Goal: Navigation & Orientation: Find specific page/section

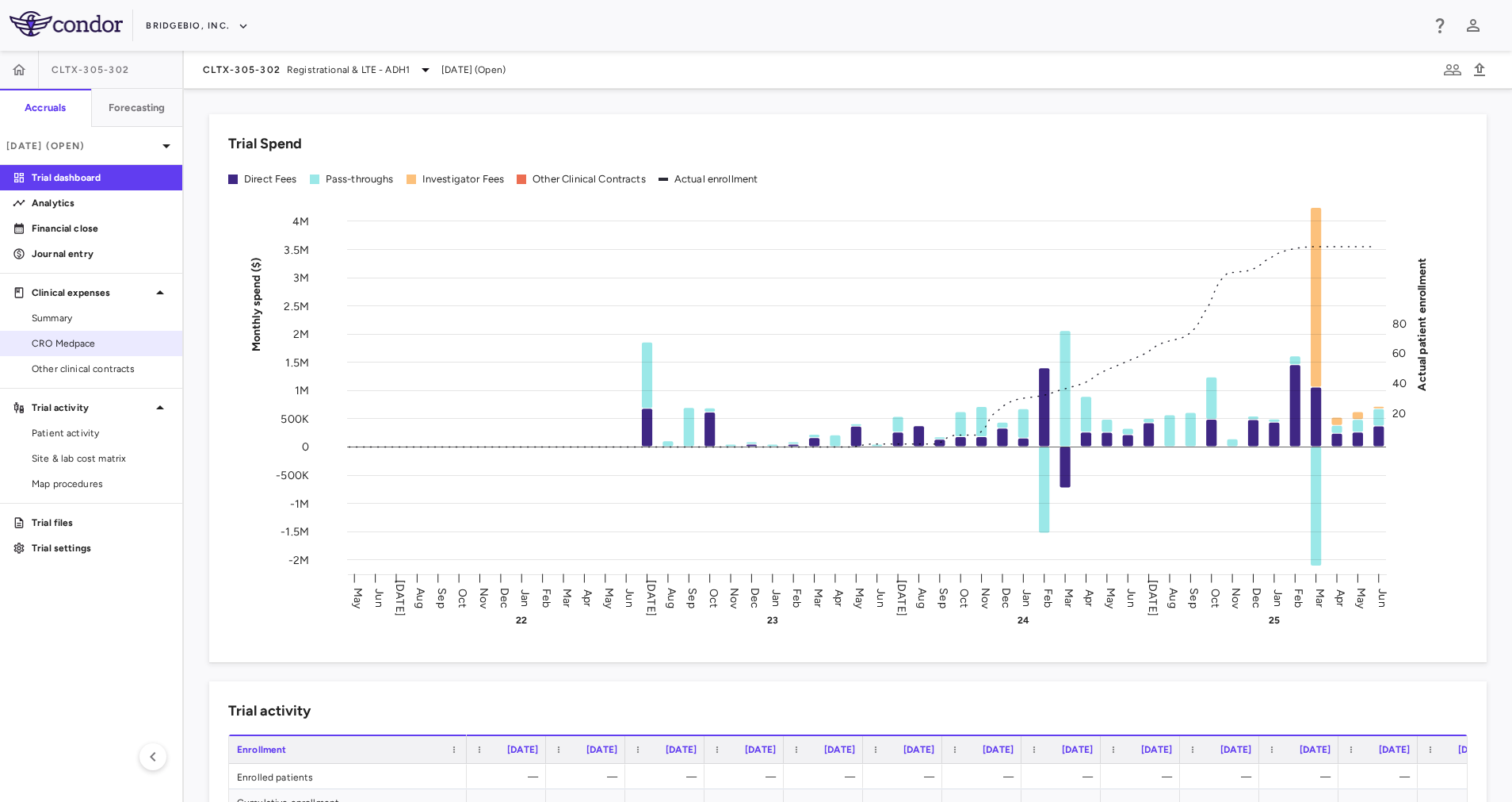
click at [85, 351] on link "CRO Medpace" at bounding box center [91, 344] width 182 height 24
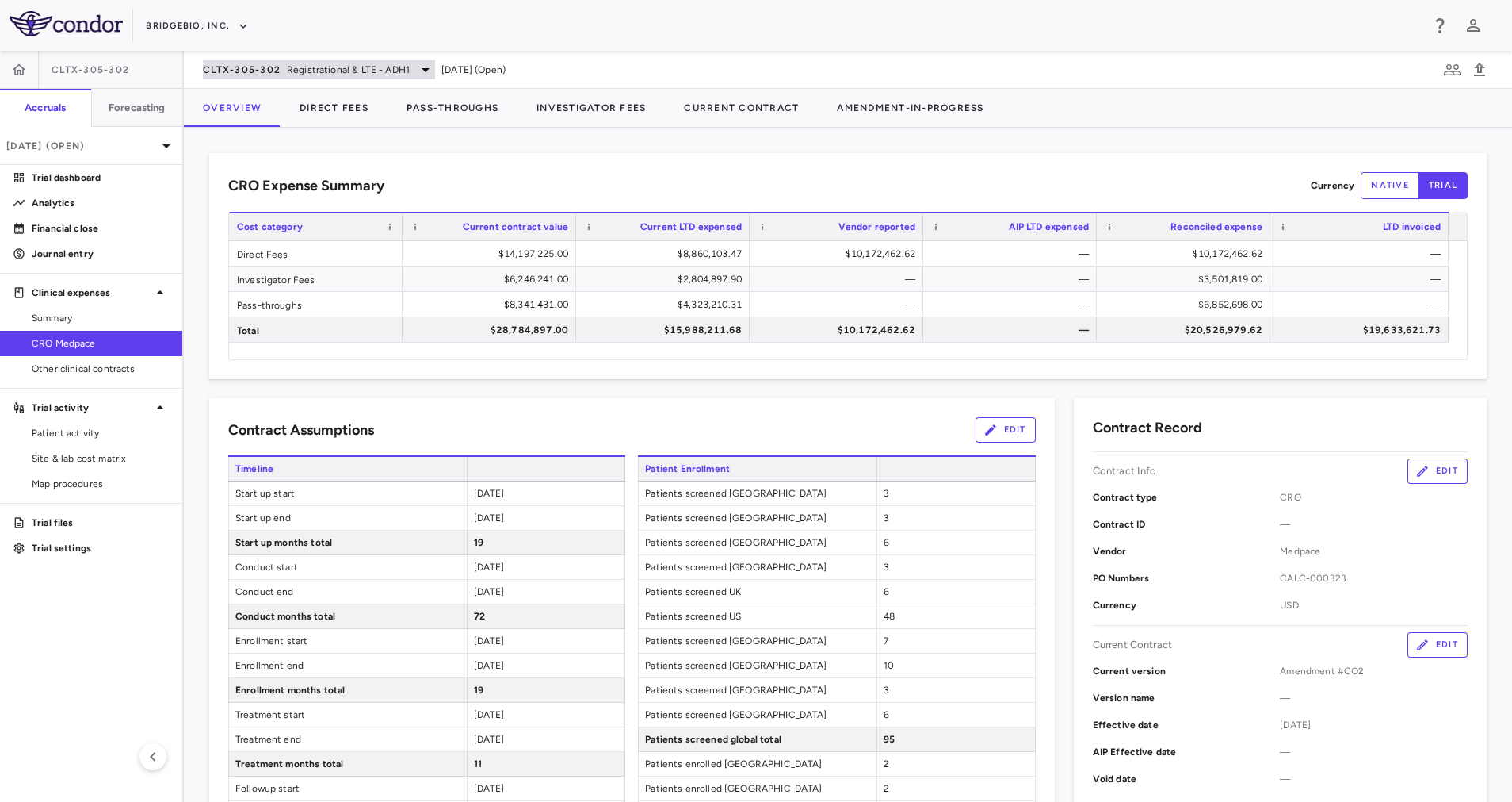
click at [380, 74] on span "Registrational & LTE - ADH1" at bounding box center [348, 69] width 123 height 14
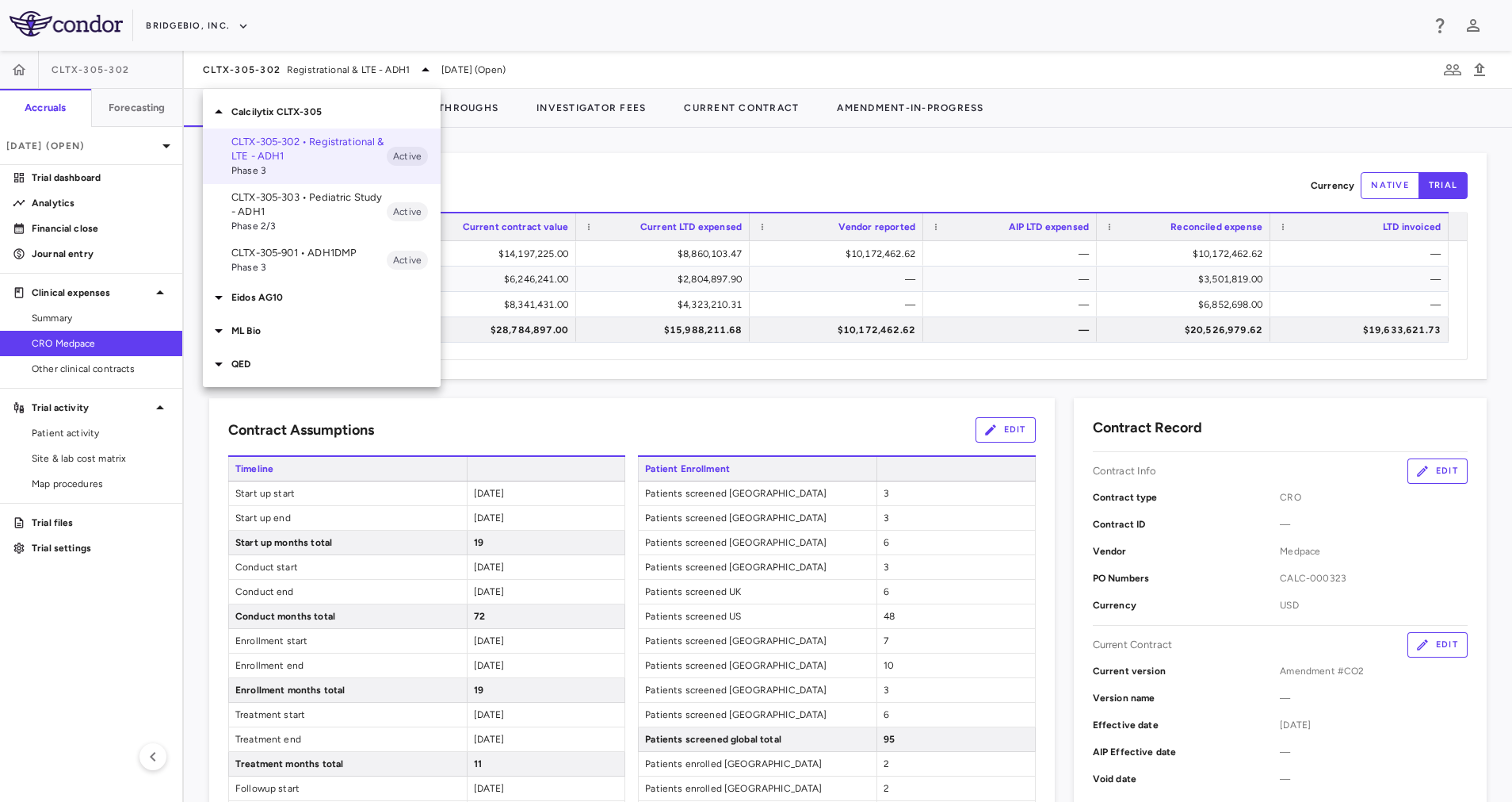
click at [330, 111] on p "Calcilytix CLTX-305" at bounding box center [335, 112] width 209 height 14
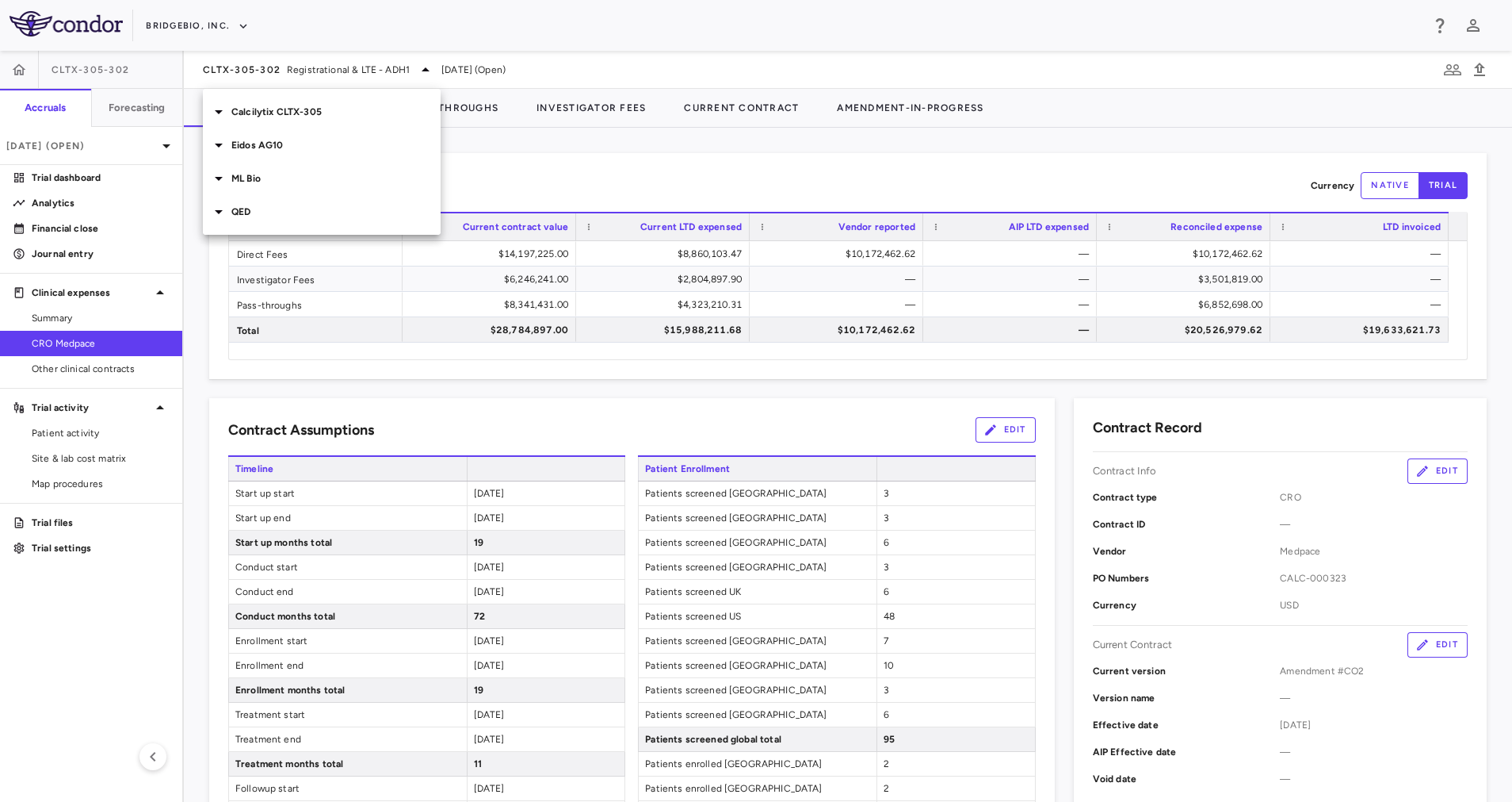
click at [289, 211] on p "QED" at bounding box center [335, 212] width 209 height 14
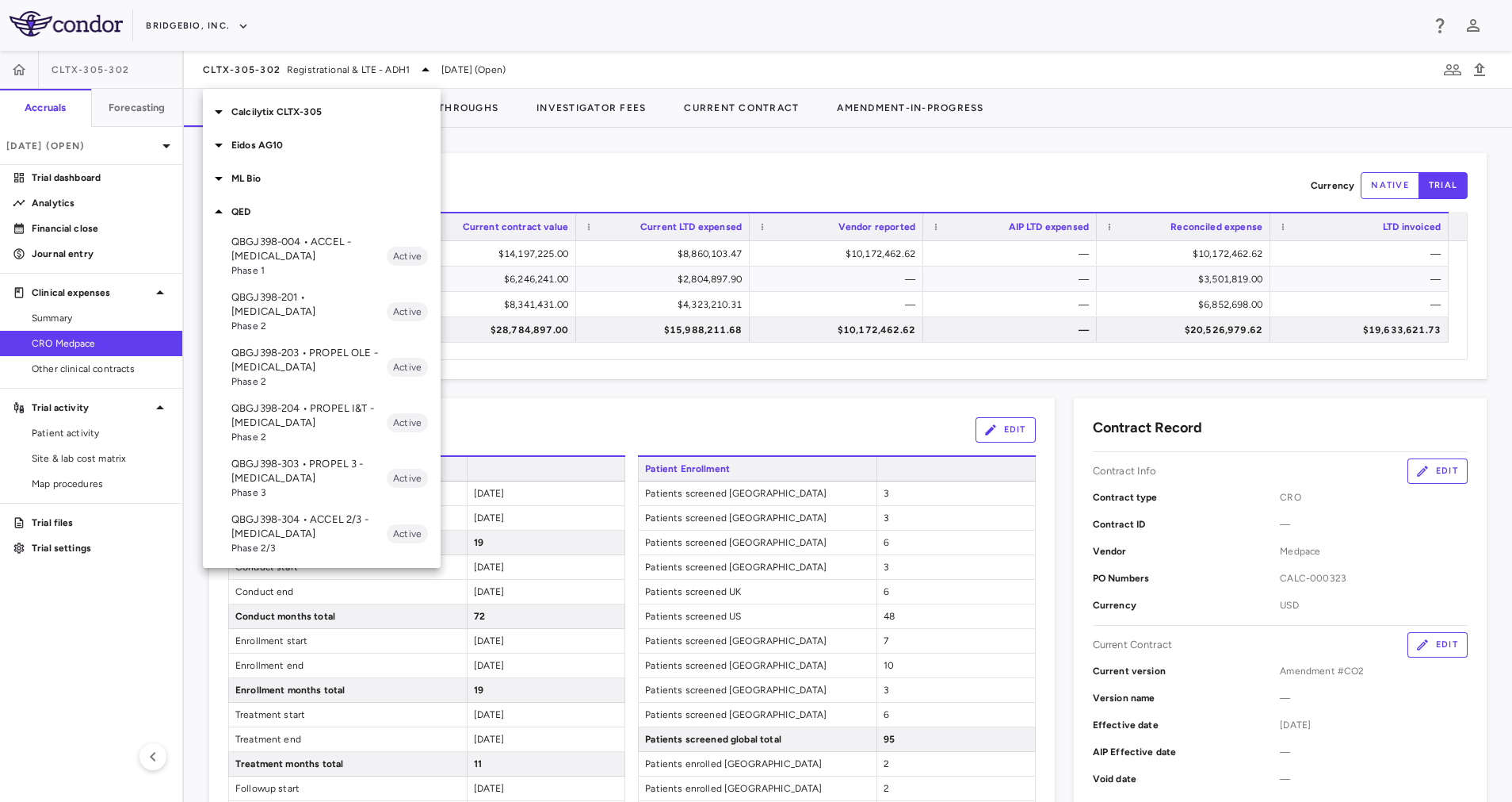
click at [292, 516] on p "QBGJ398-304 • ACCEL 2/3 - [MEDICAL_DATA]" at bounding box center [309, 526] width 155 height 29
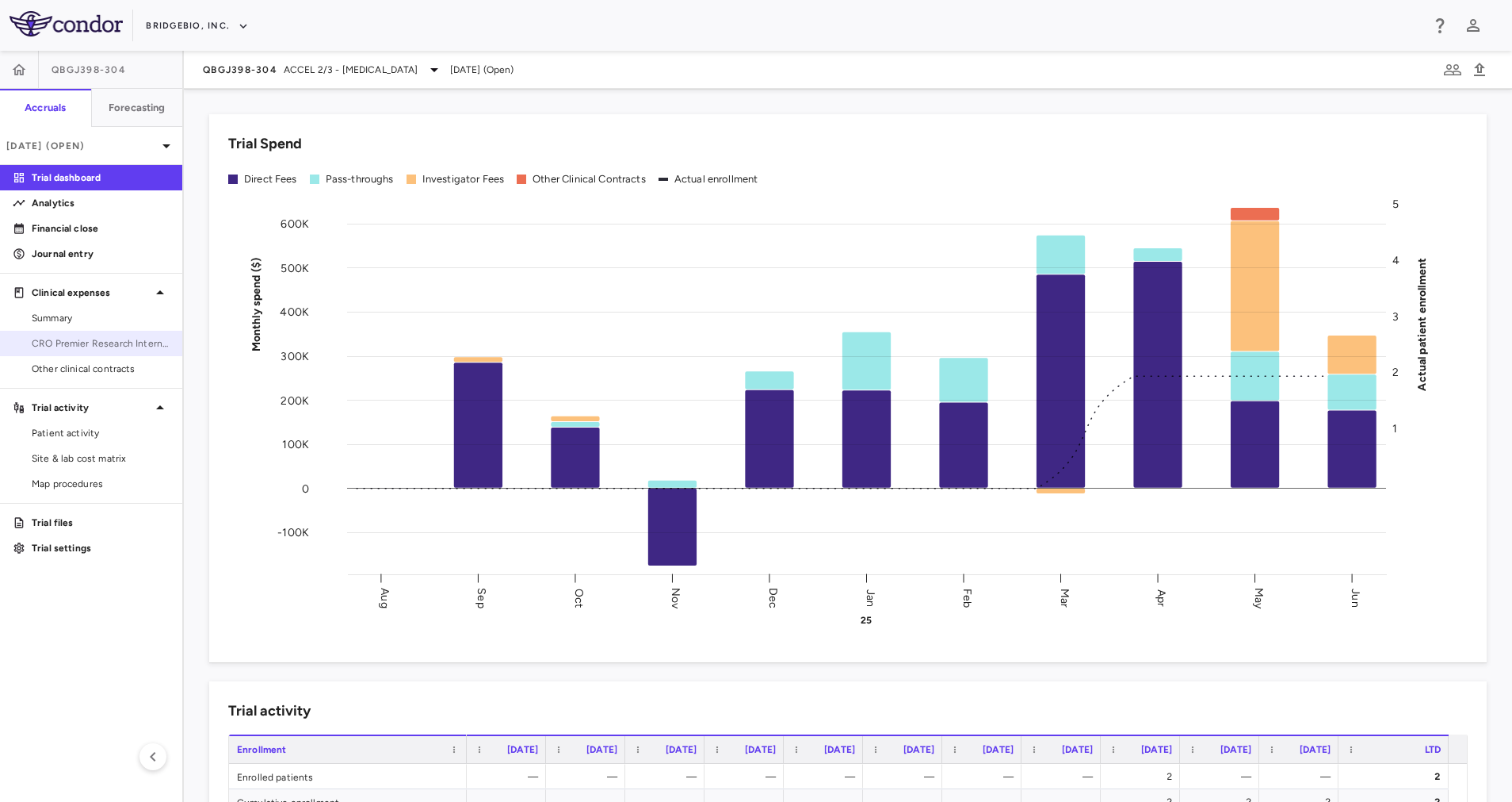
click at [77, 339] on span "CRO Premier Research International LLC" at bounding box center [100, 344] width 138 height 14
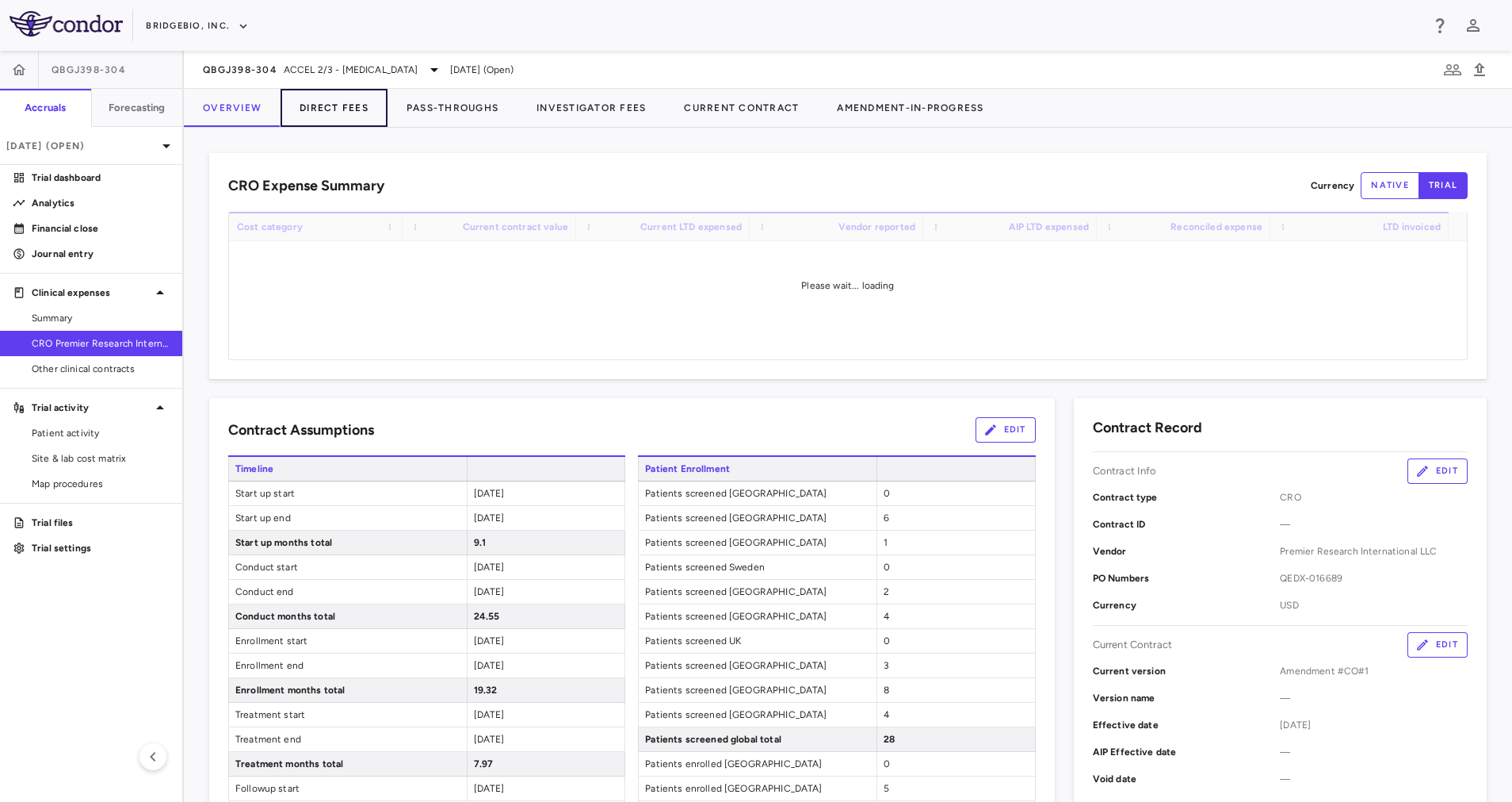
click at [348, 104] on button "Direct Fees" at bounding box center [334, 108] width 107 height 38
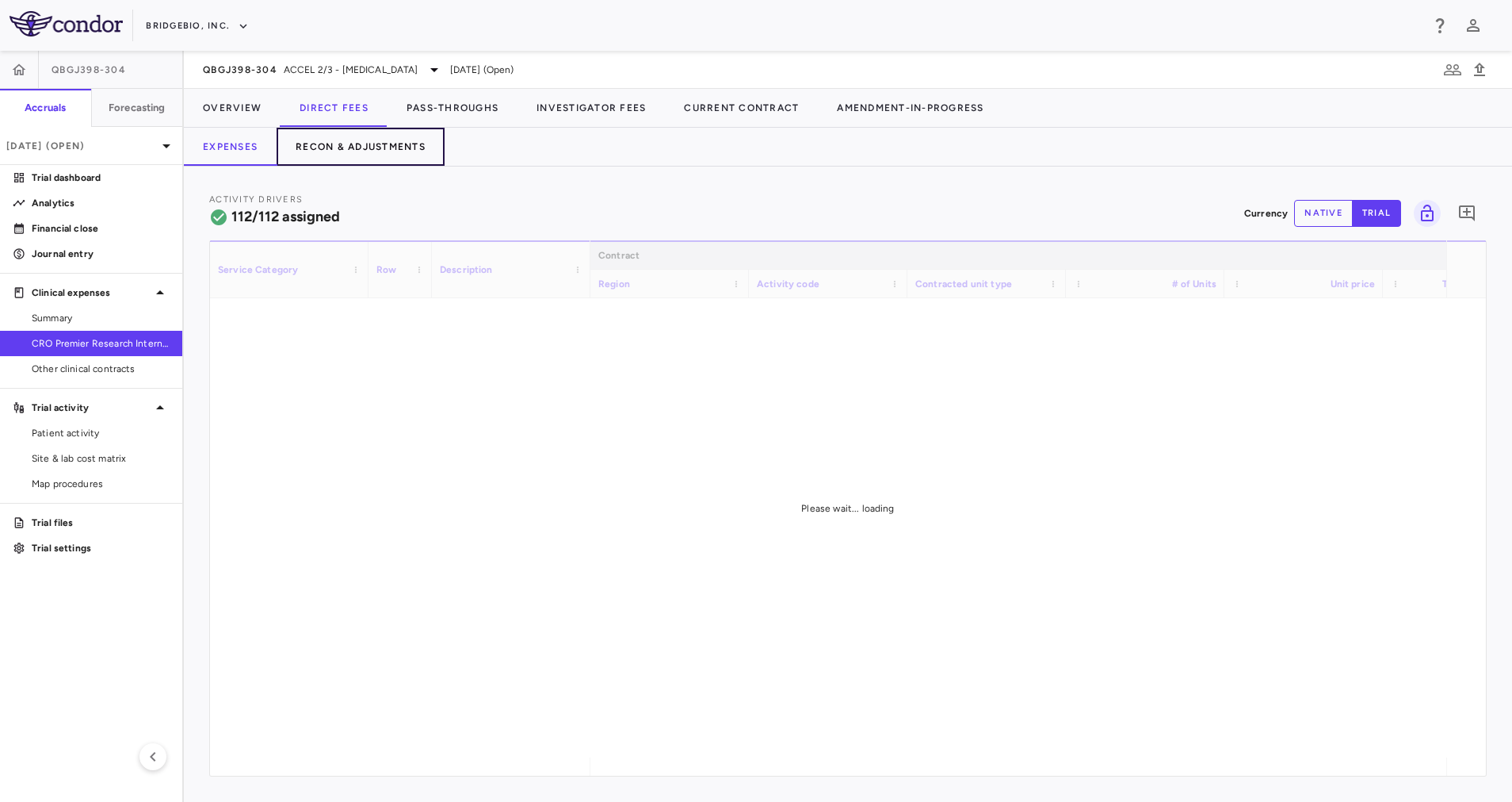
click at [378, 150] on button "Recon & Adjustments" at bounding box center [361, 147] width 168 height 38
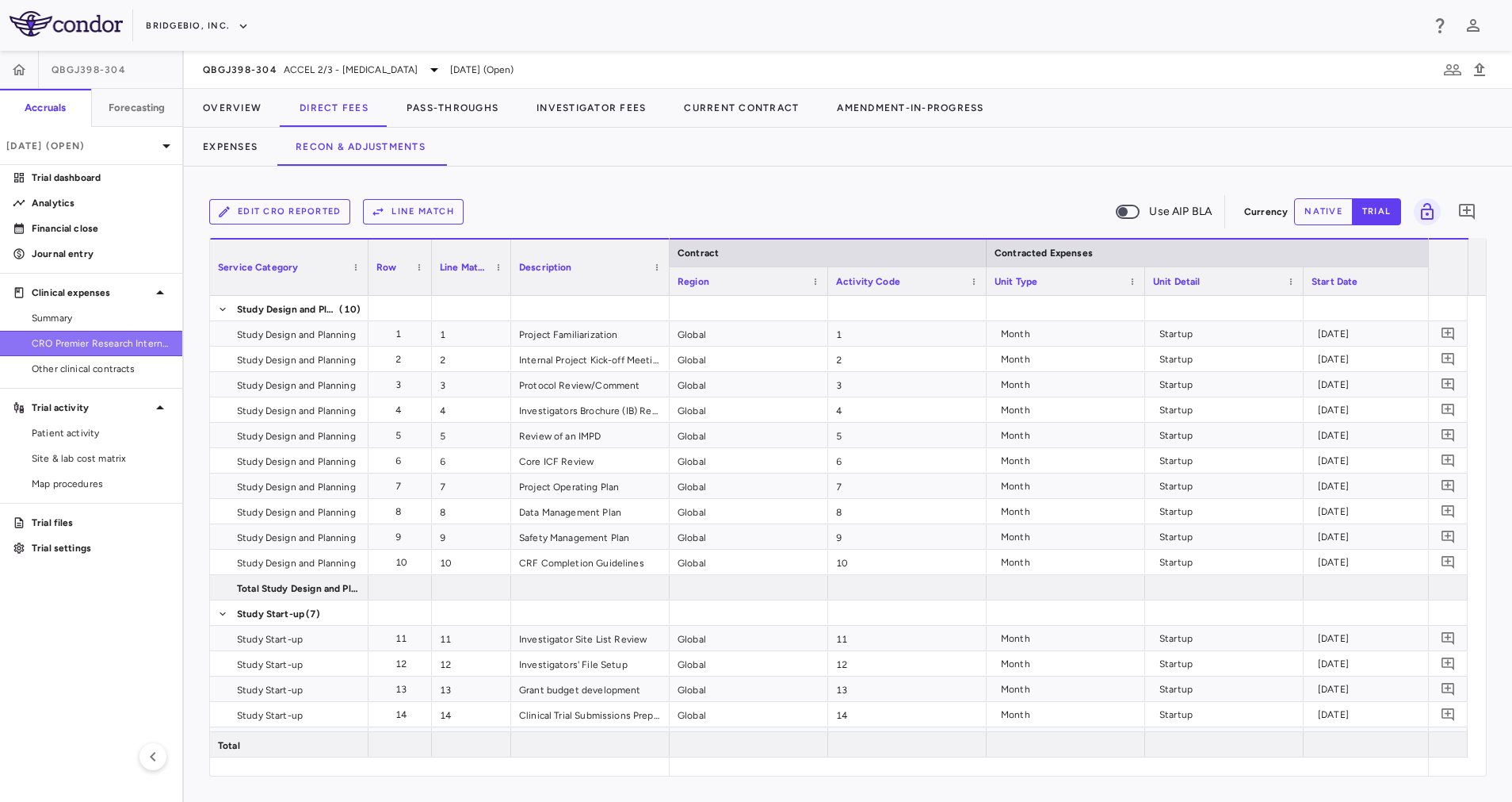
click at [74, 341] on span "CRO Premier Research International LLC" at bounding box center [100, 344] width 138 height 14
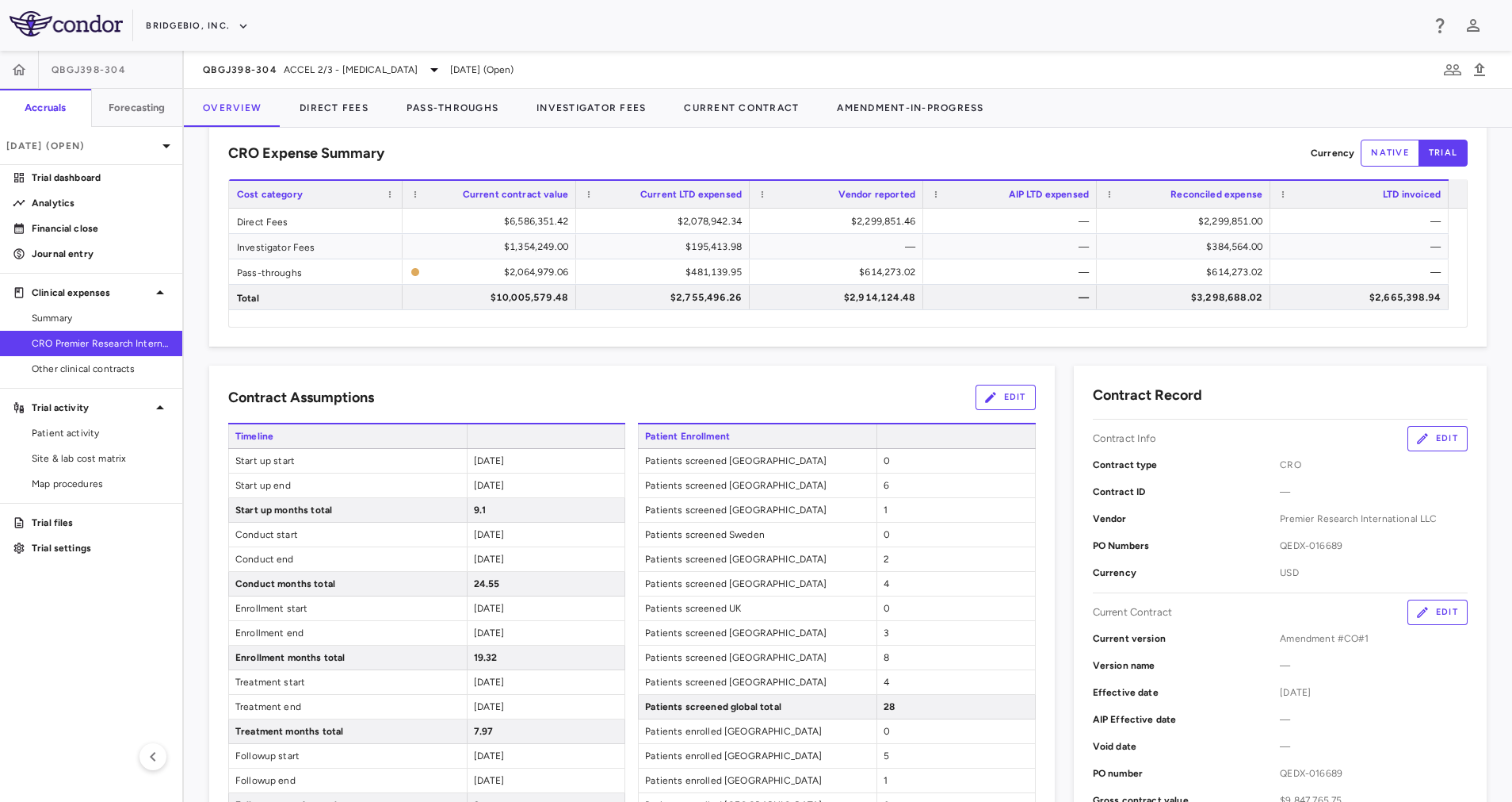
scroll to position [34, 0]
click at [167, 155] on div "[DATE] (Open)" at bounding box center [91, 146] width 182 height 38
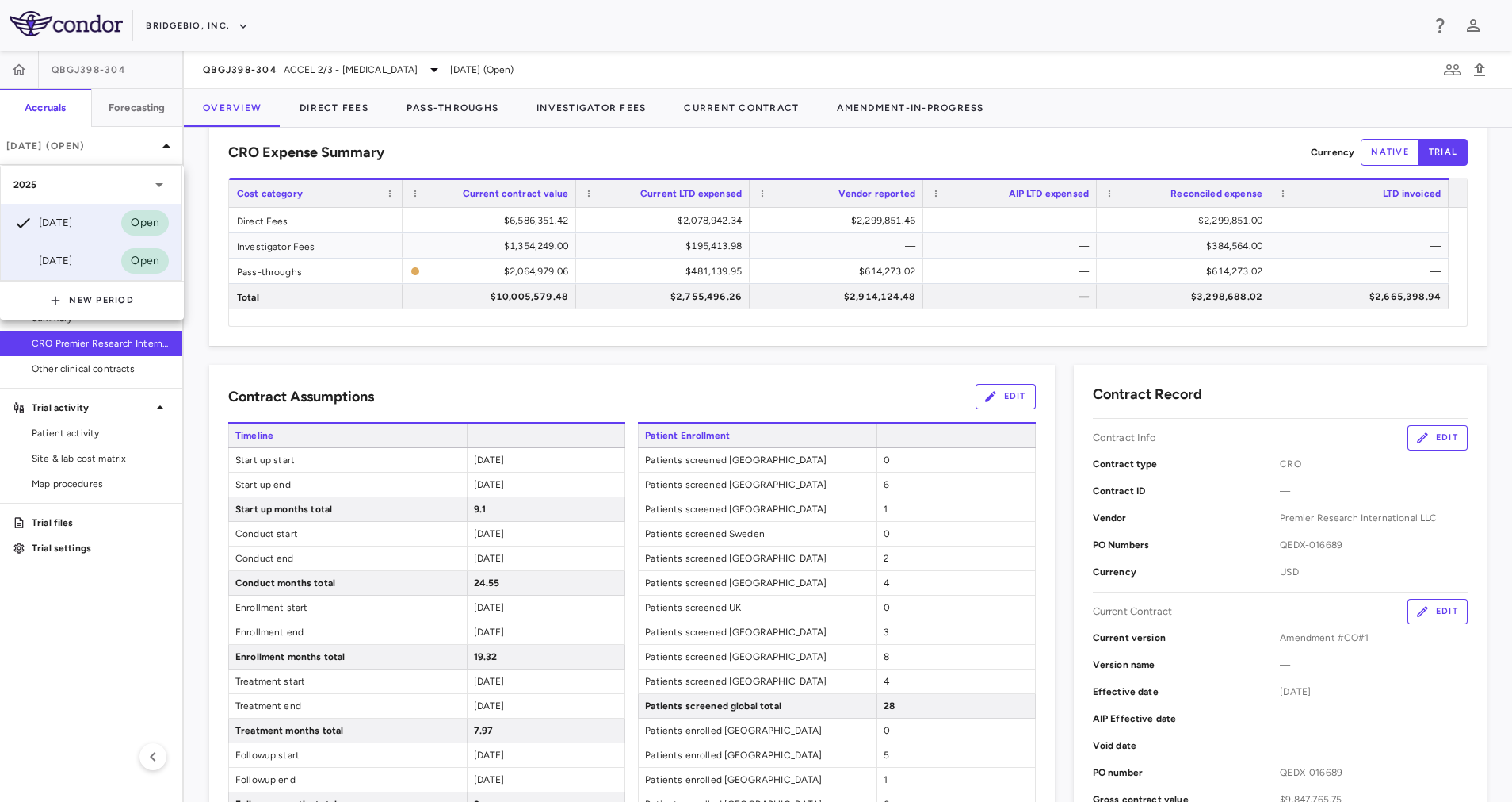
click at [94, 262] on div "[DATE] Open" at bounding box center [91, 260] width 181 height 38
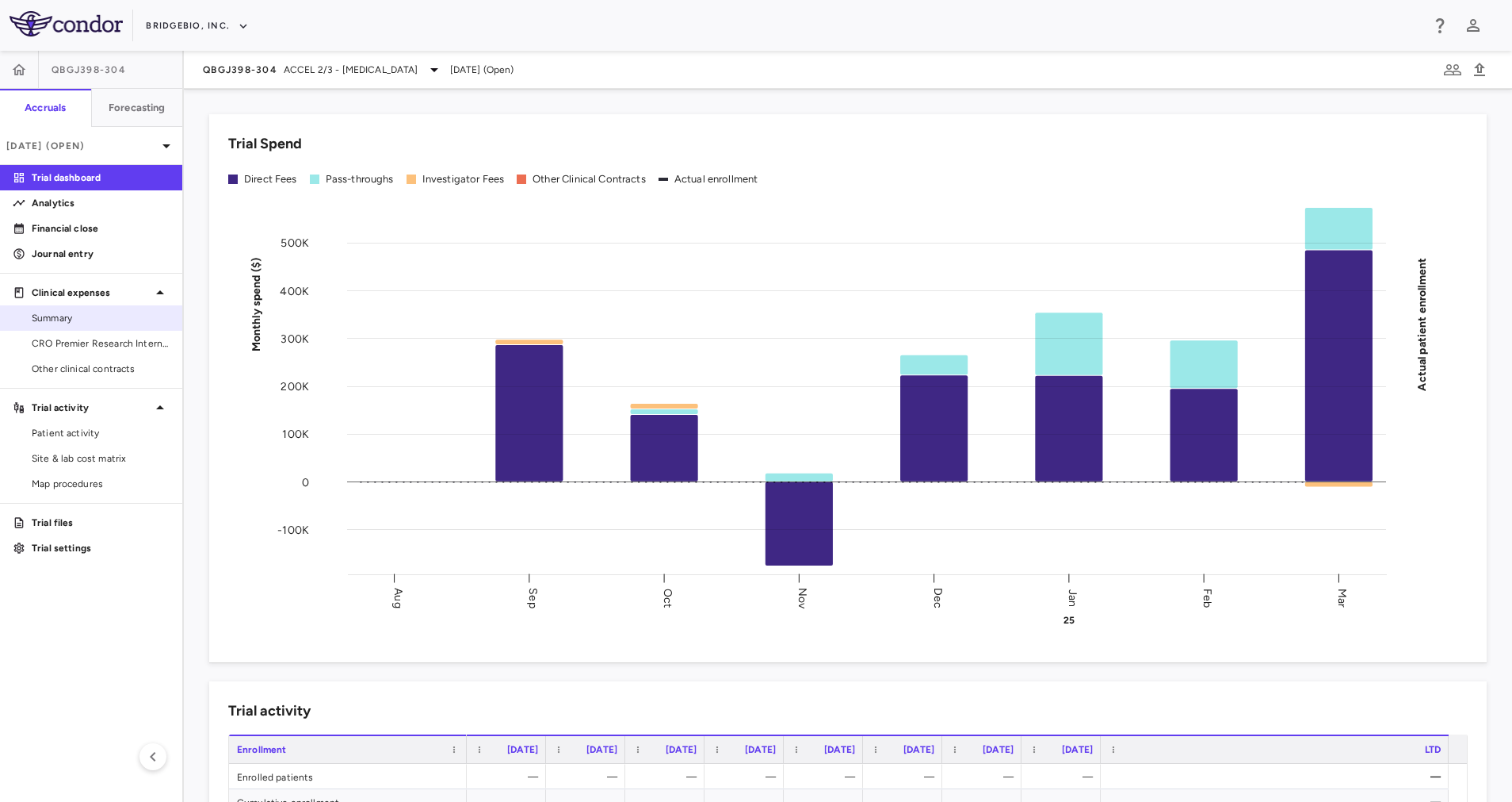
click at [78, 341] on span "CRO Premier Research International LLC" at bounding box center [100, 344] width 138 height 14
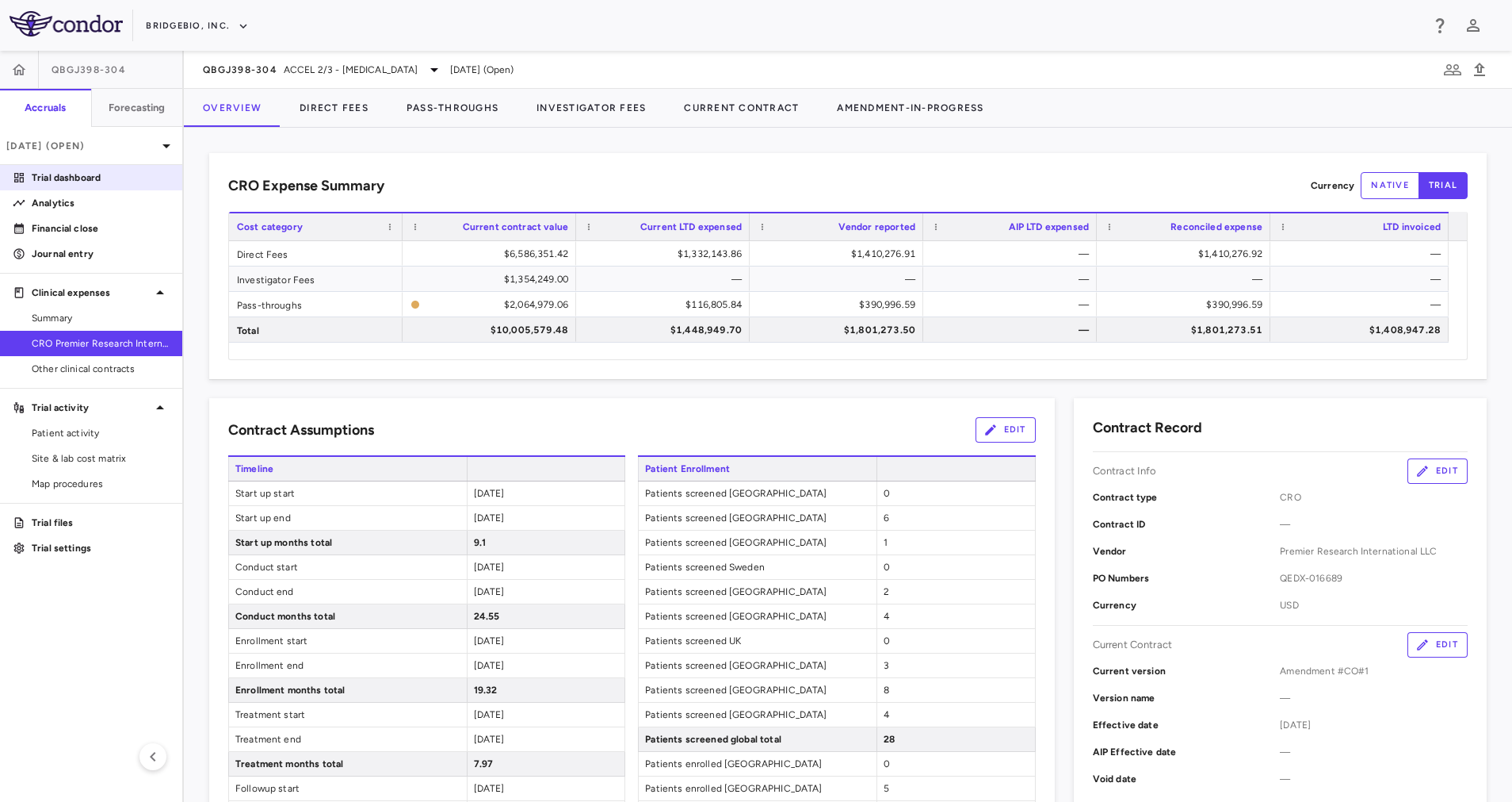
click at [57, 183] on p "Trial dashboard" at bounding box center [100, 177] width 138 height 14
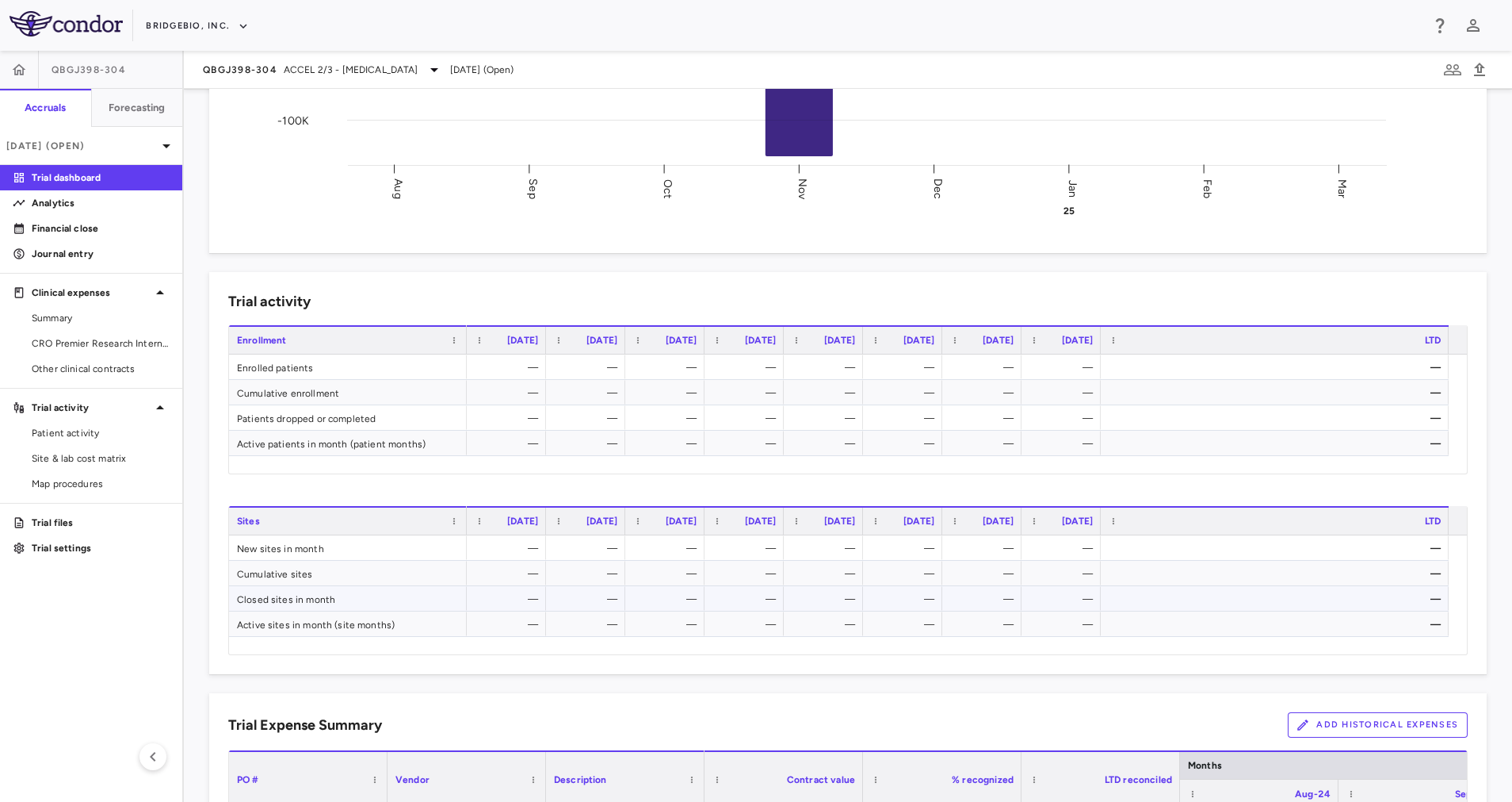
scroll to position [543, 0]
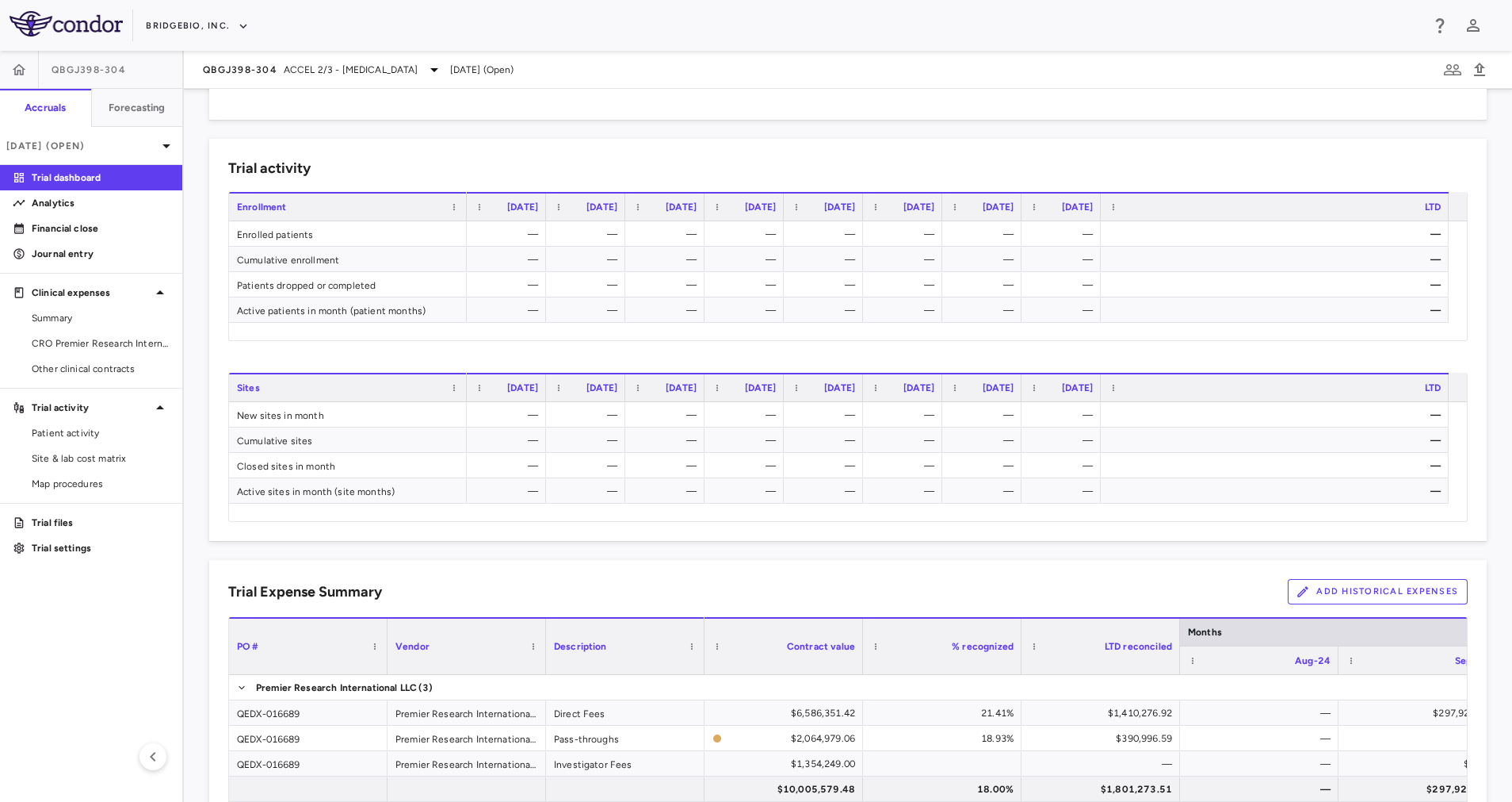
click at [1345, 587] on button "Add Historical Expenses" at bounding box center [1377, 592] width 180 height 26
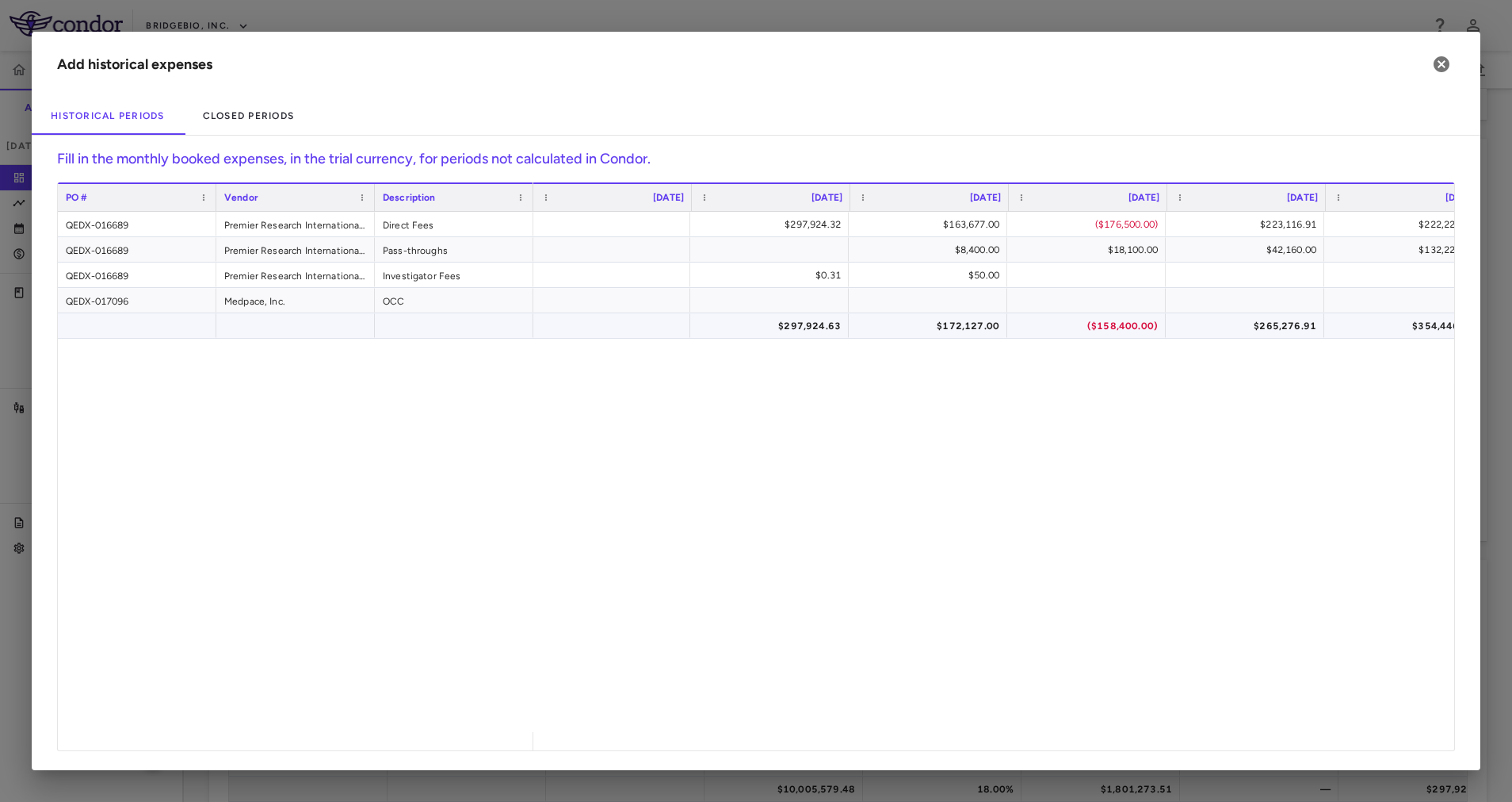
scroll to position [0, 2]
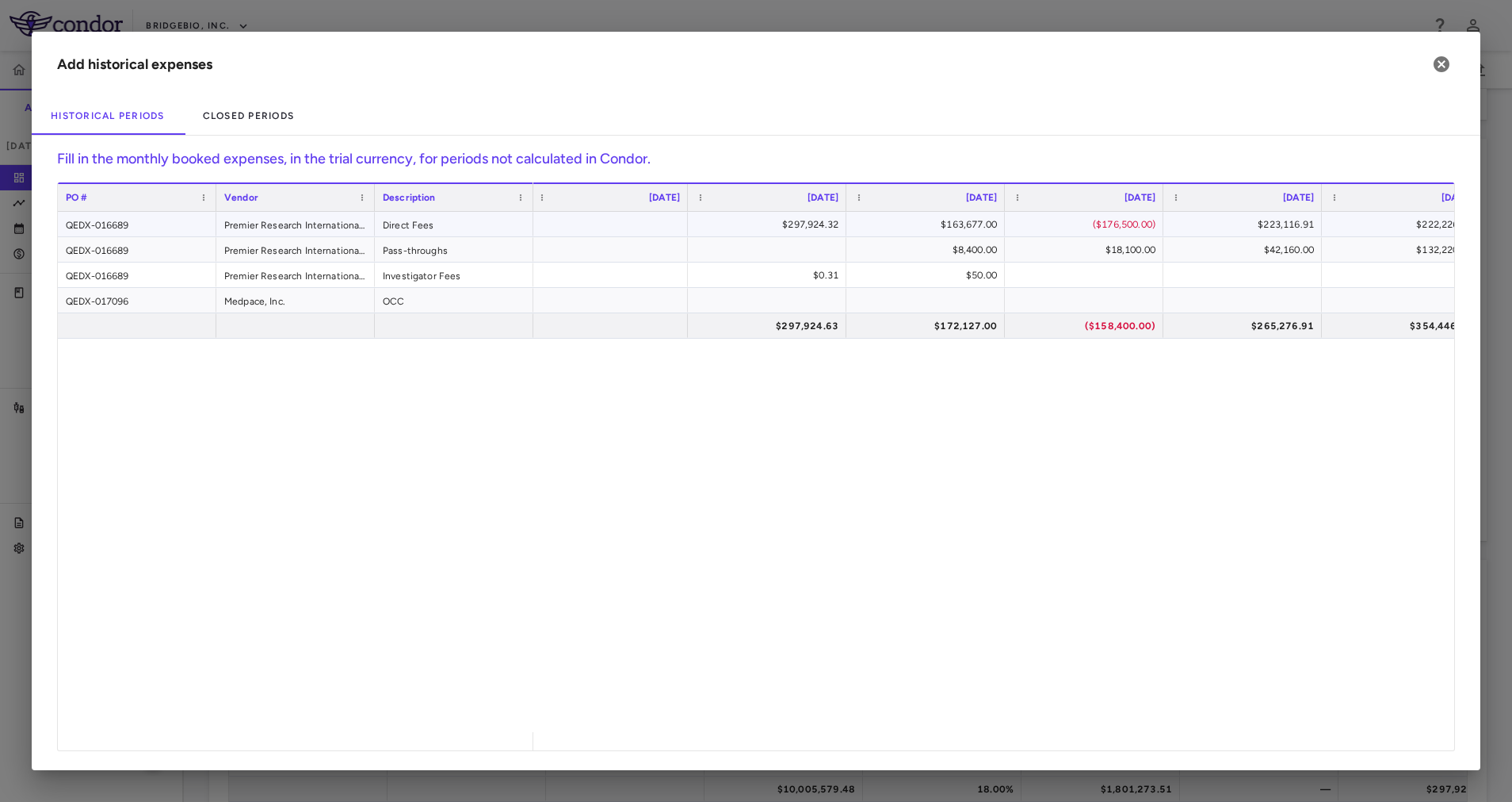
click at [646, 226] on div at bounding box center [609, 224] width 142 height 23
type input "*********"
click at [647, 251] on div "PO # Vendor Description [DATE]" at bounding box center [755, 465] width 1396 height 567
click at [1445, 65] on icon "button" at bounding box center [1442, 64] width 16 height 16
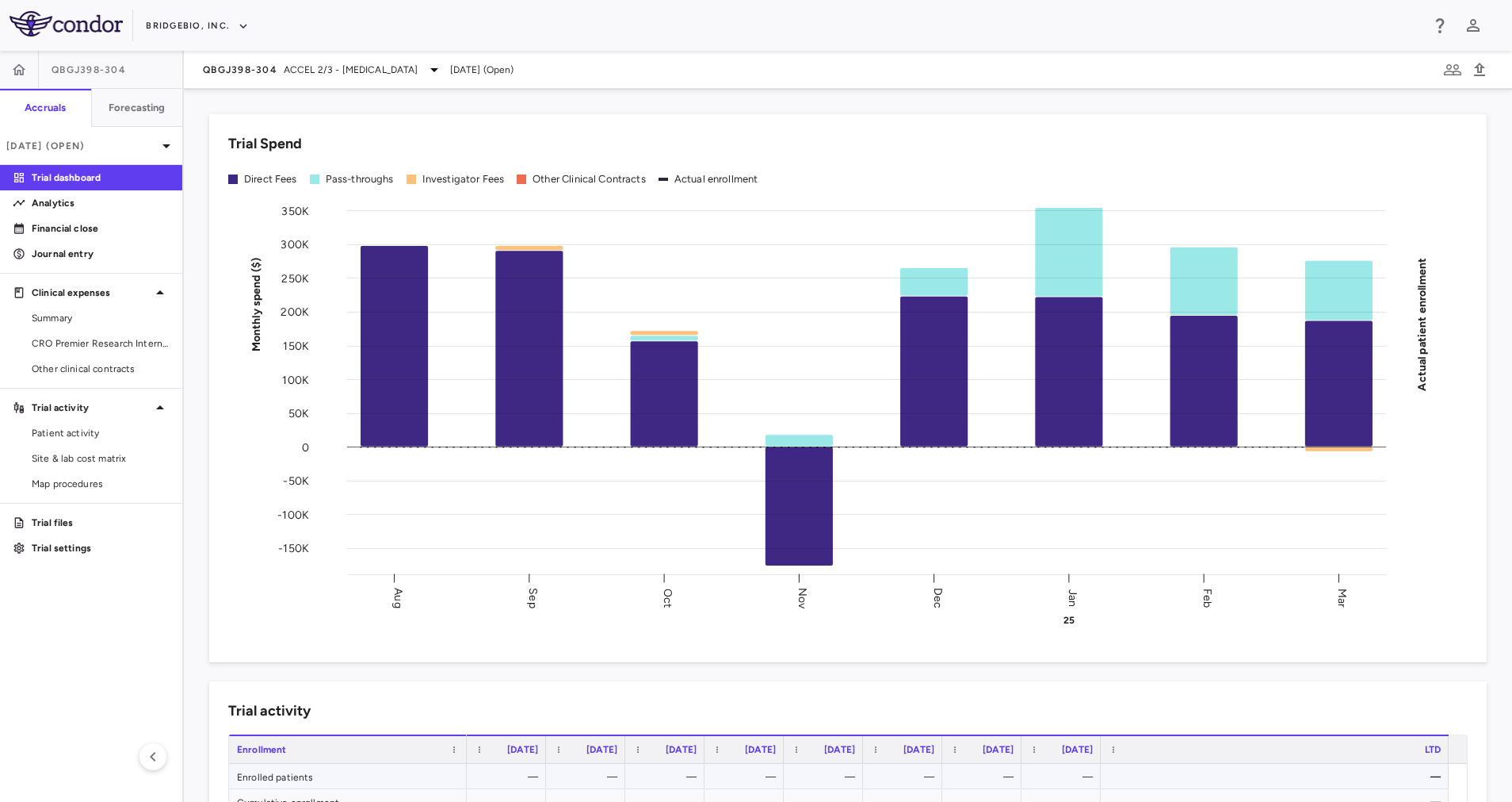
scroll to position [0, 0]
click at [73, 340] on span "CRO Premier Research International LLC" at bounding box center [100, 344] width 138 height 14
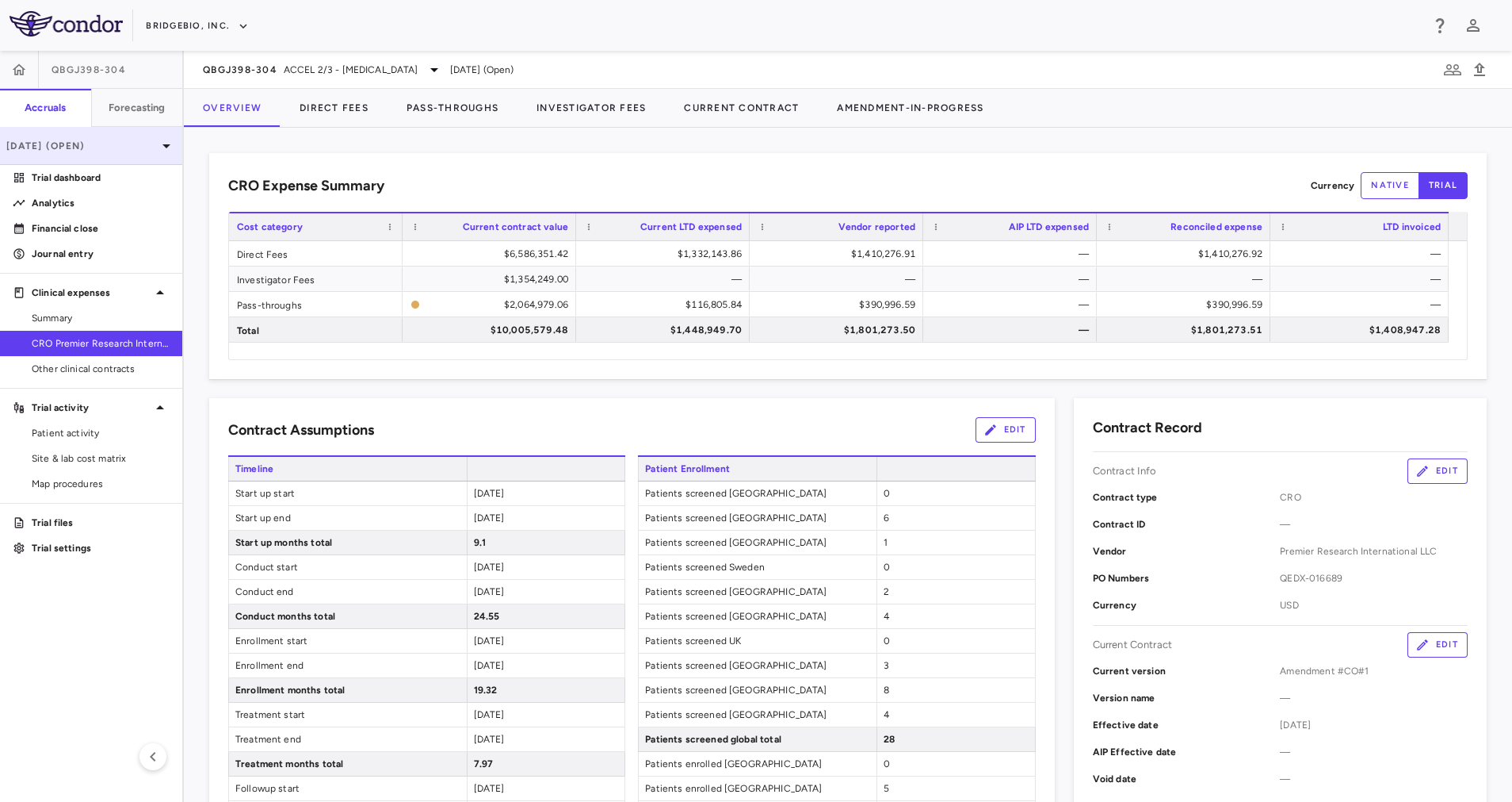
click at [132, 149] on p "[DATE] (Open)" at bounding box center [81, 146] width 150 height 14
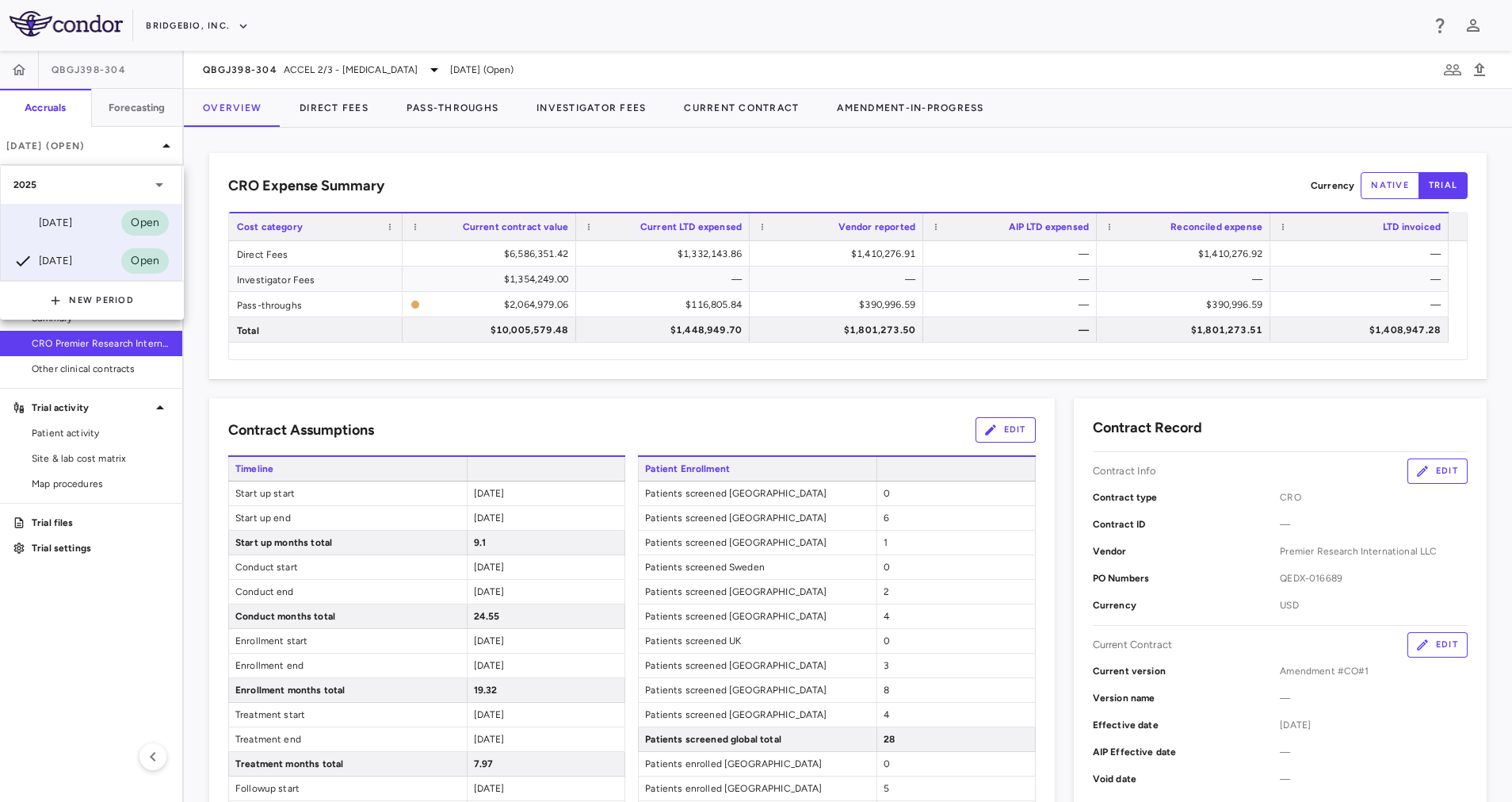
click at [109, 227] on div "[DATE] Open" at bounding box center [91, 223] width 181 height 38
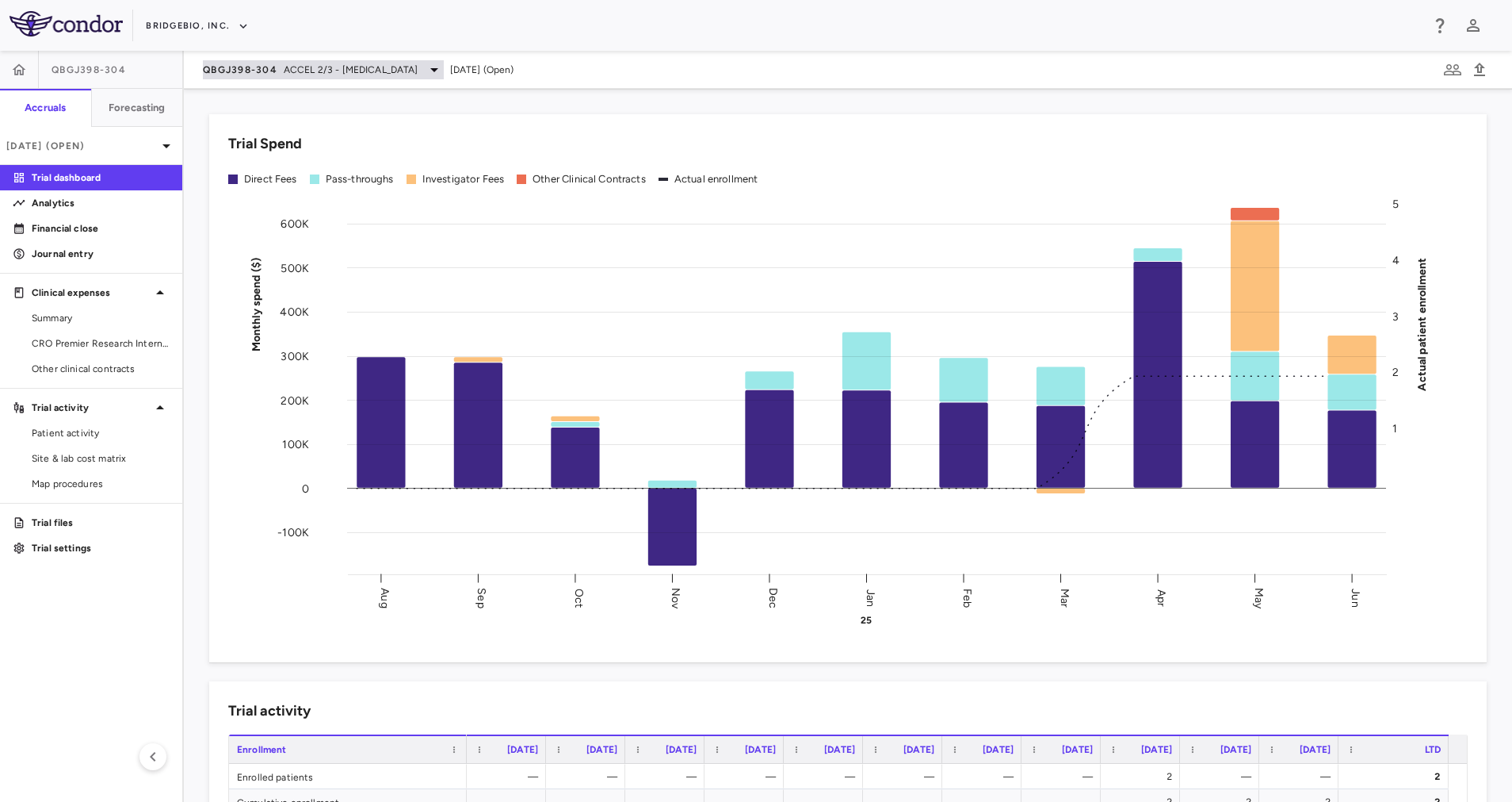
click at [334, 69] on span "ACCEL 2/3 - [MEDICAL_DATA]" at bounding box center [351, 69] width 135 height 14
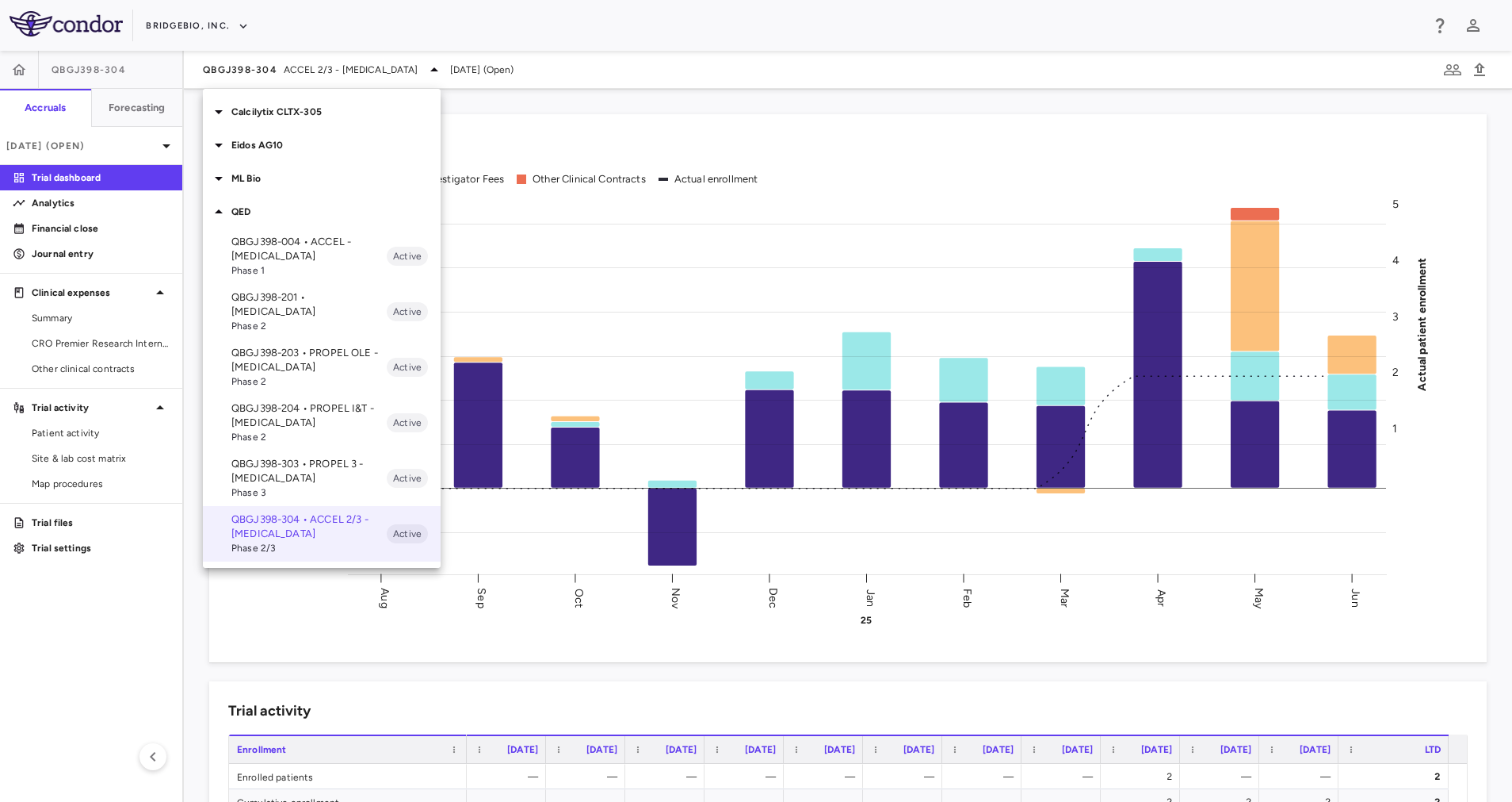
click at [272, 183] on p "ML Bio" at bounding box center [335, 178] width 209 height 14
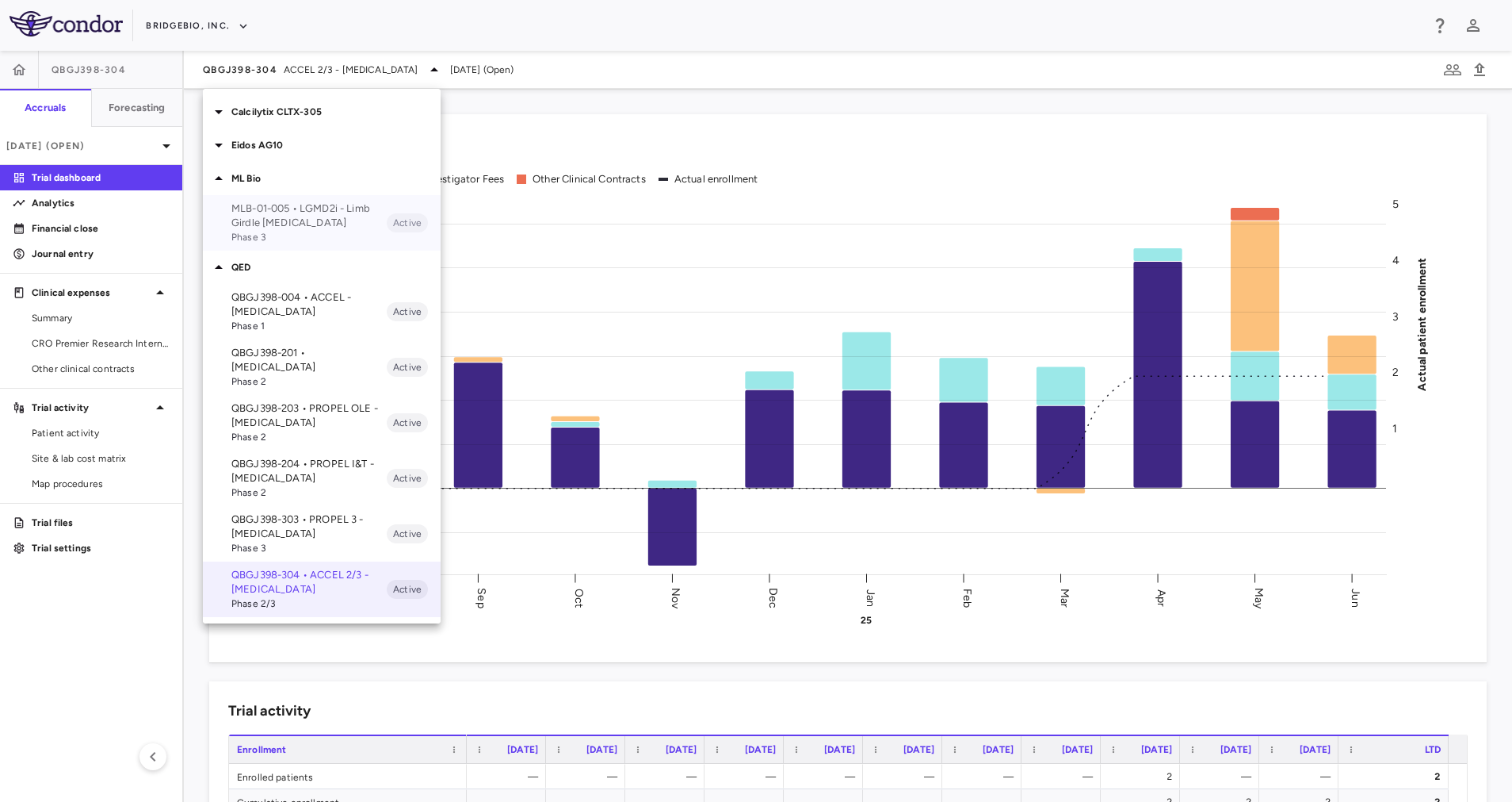
click at [293, 225] on p "MLB-01-005 • LGMD2i - Limb Girdle [MEDICAL_DATA]" at bounding box center [309, 215] width 155 height 29
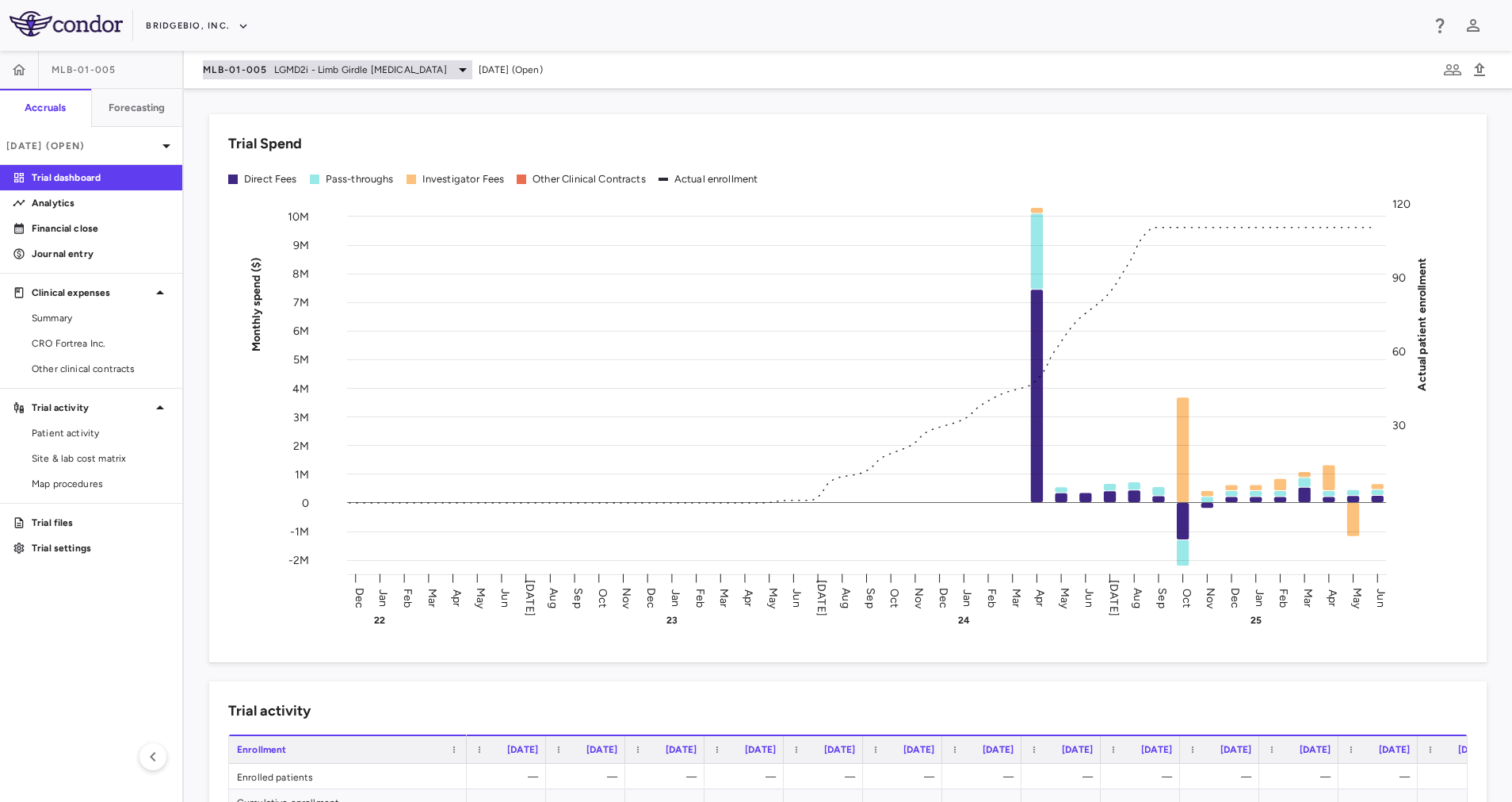
click at [472, 66] on icon at bounding box center [462, 69] width 19 height 19
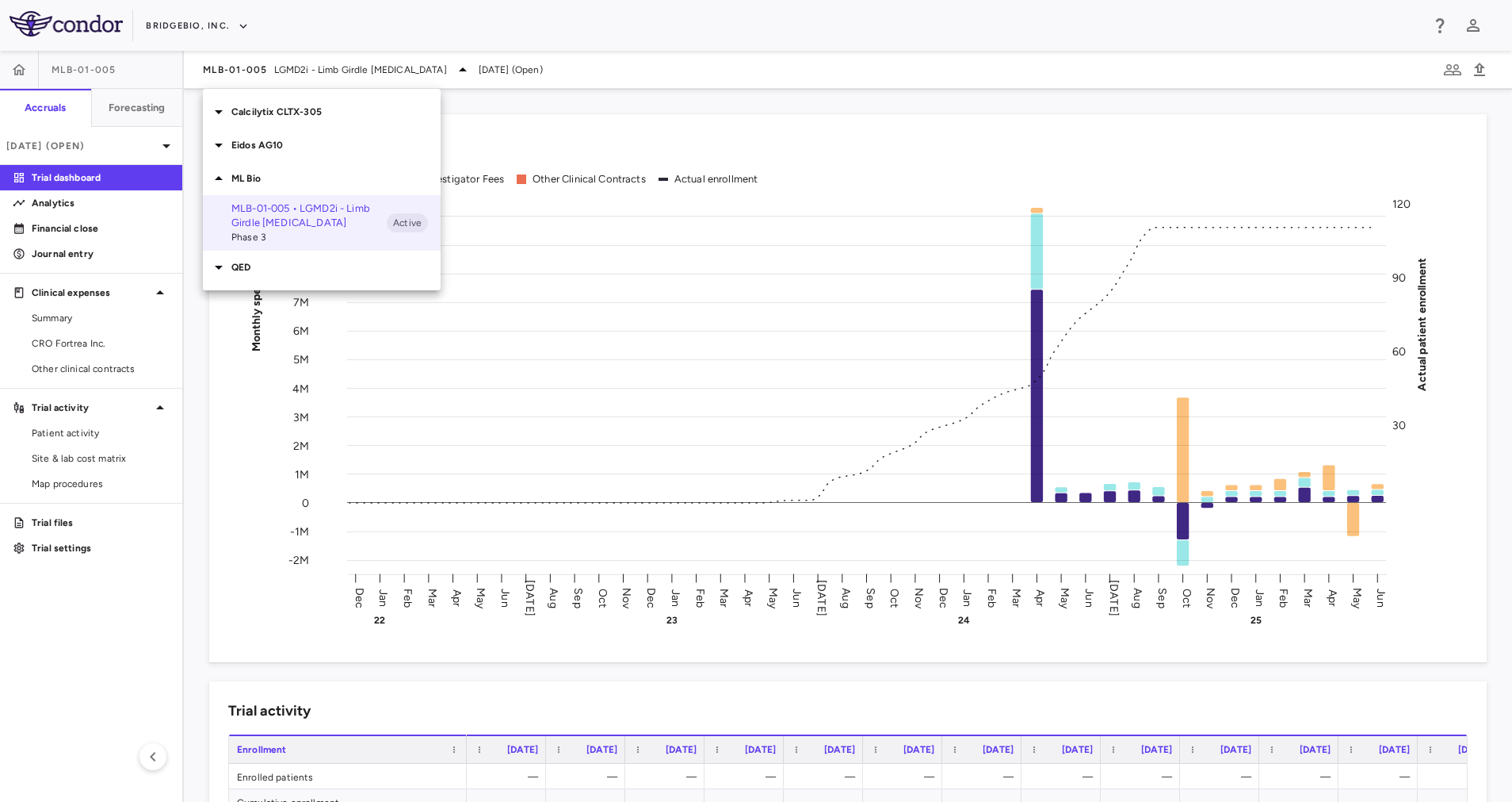
click at [554, 113] on div at bounding box center [756, 401] width 1512 height 802
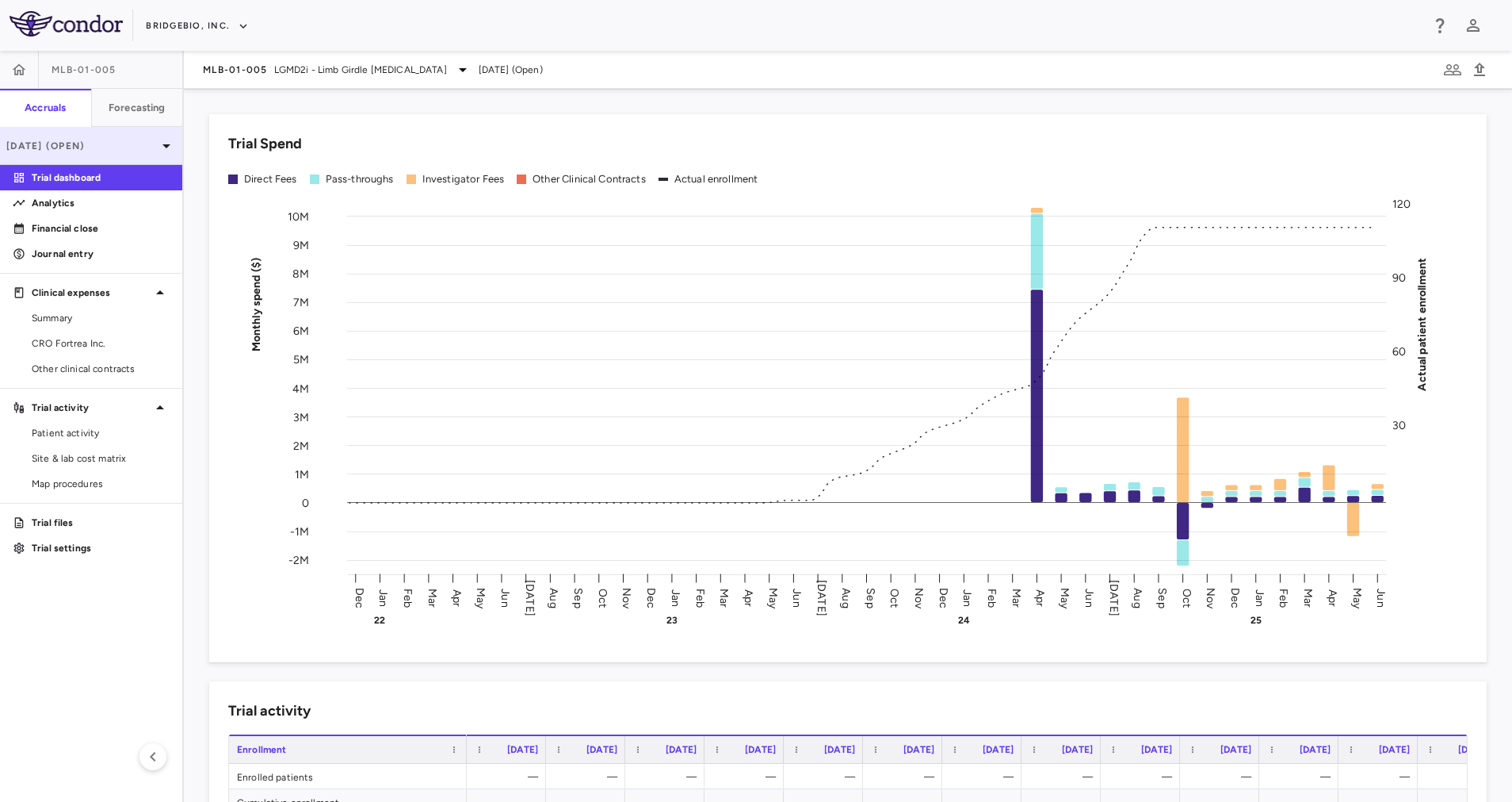
click at [148, 146] on p "[DATE] (Open)" at bounding box center [81, 146] width 150 height 14
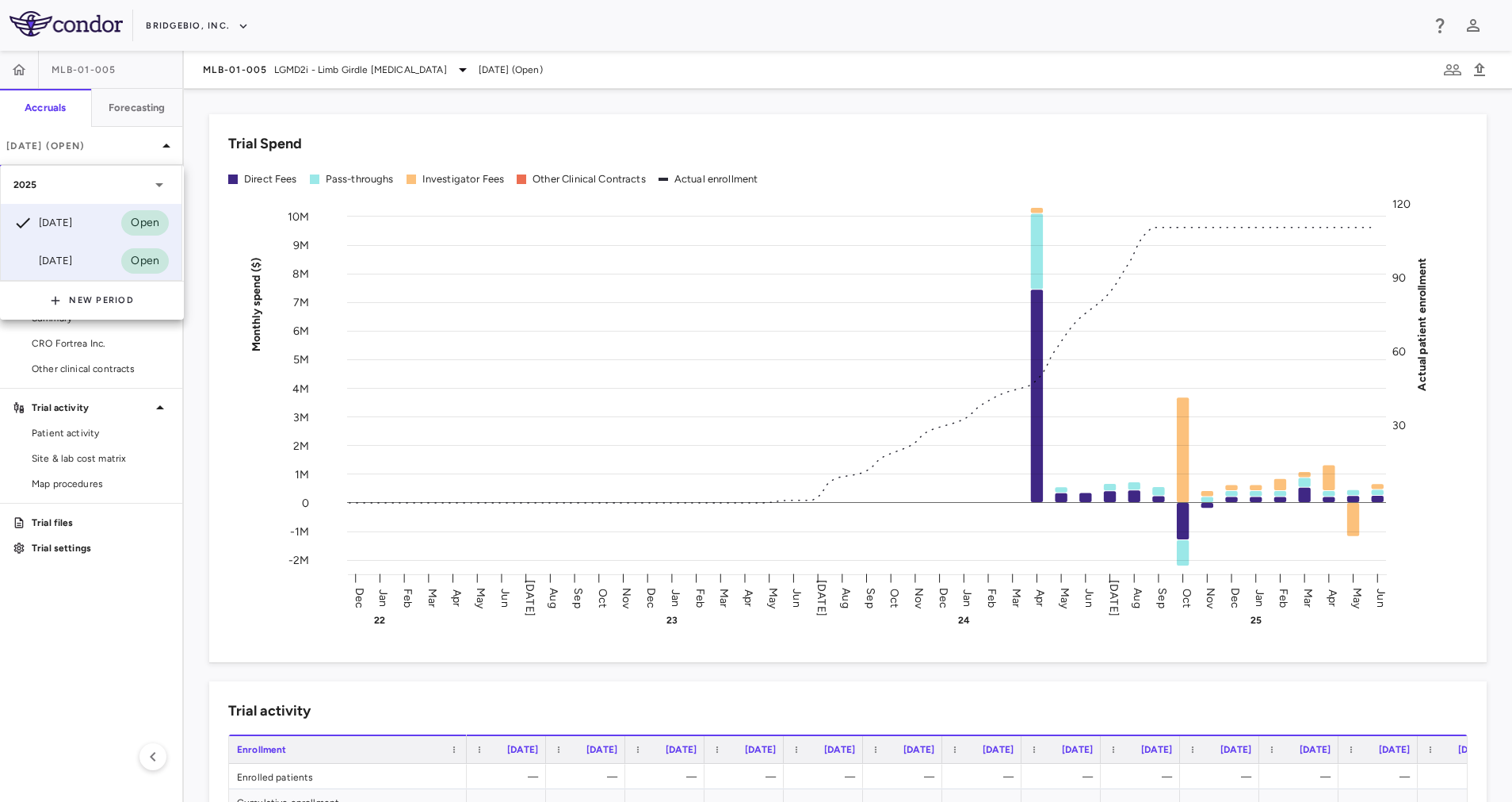
click at [90, 262] on div "[DATE] Open" at bounding box center [91, 260] width 181 height 38
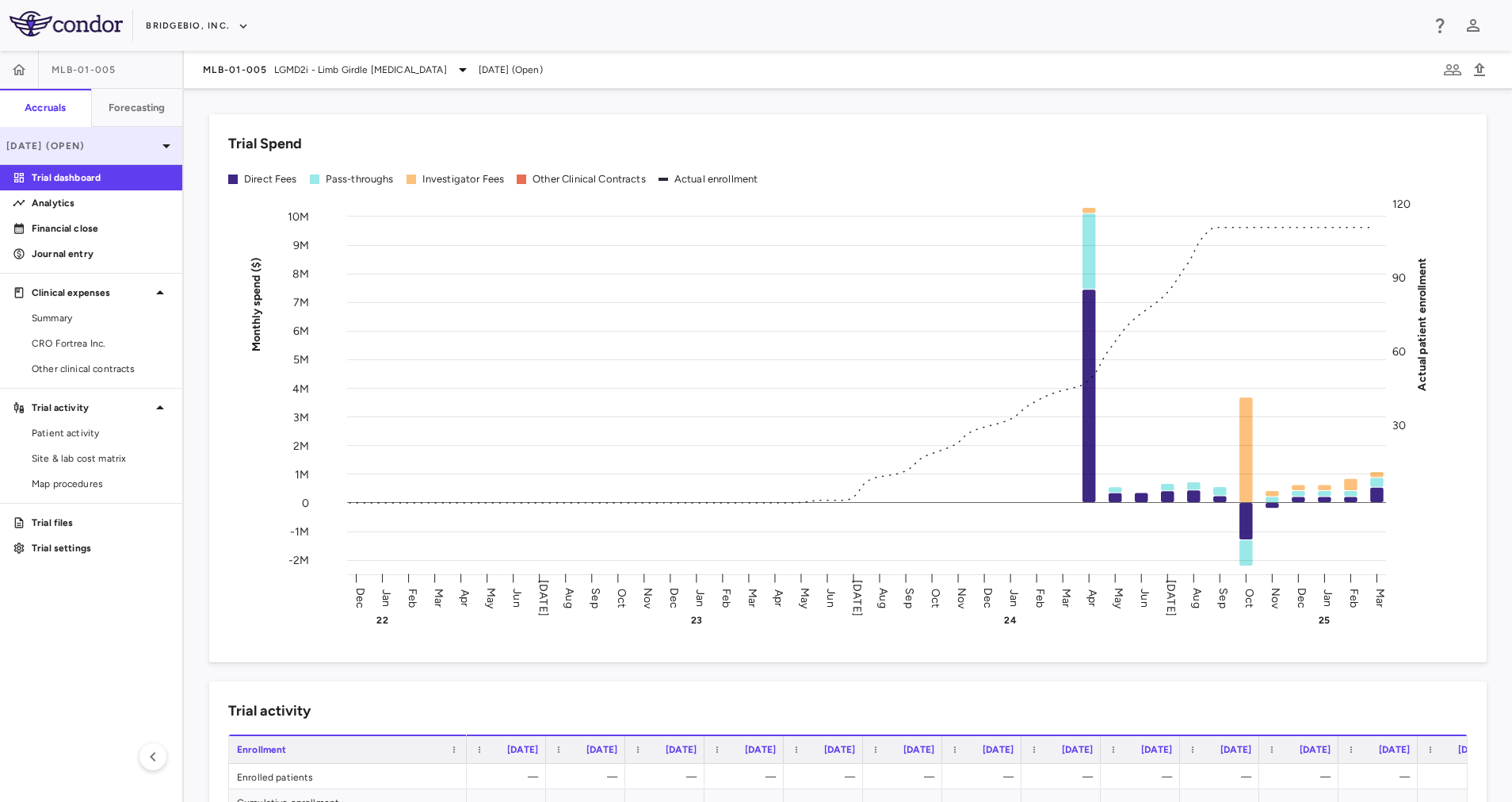
click at [134, 144] on p "[DATE] (Open)" at bounding box center [81, 146] width 150 height 14
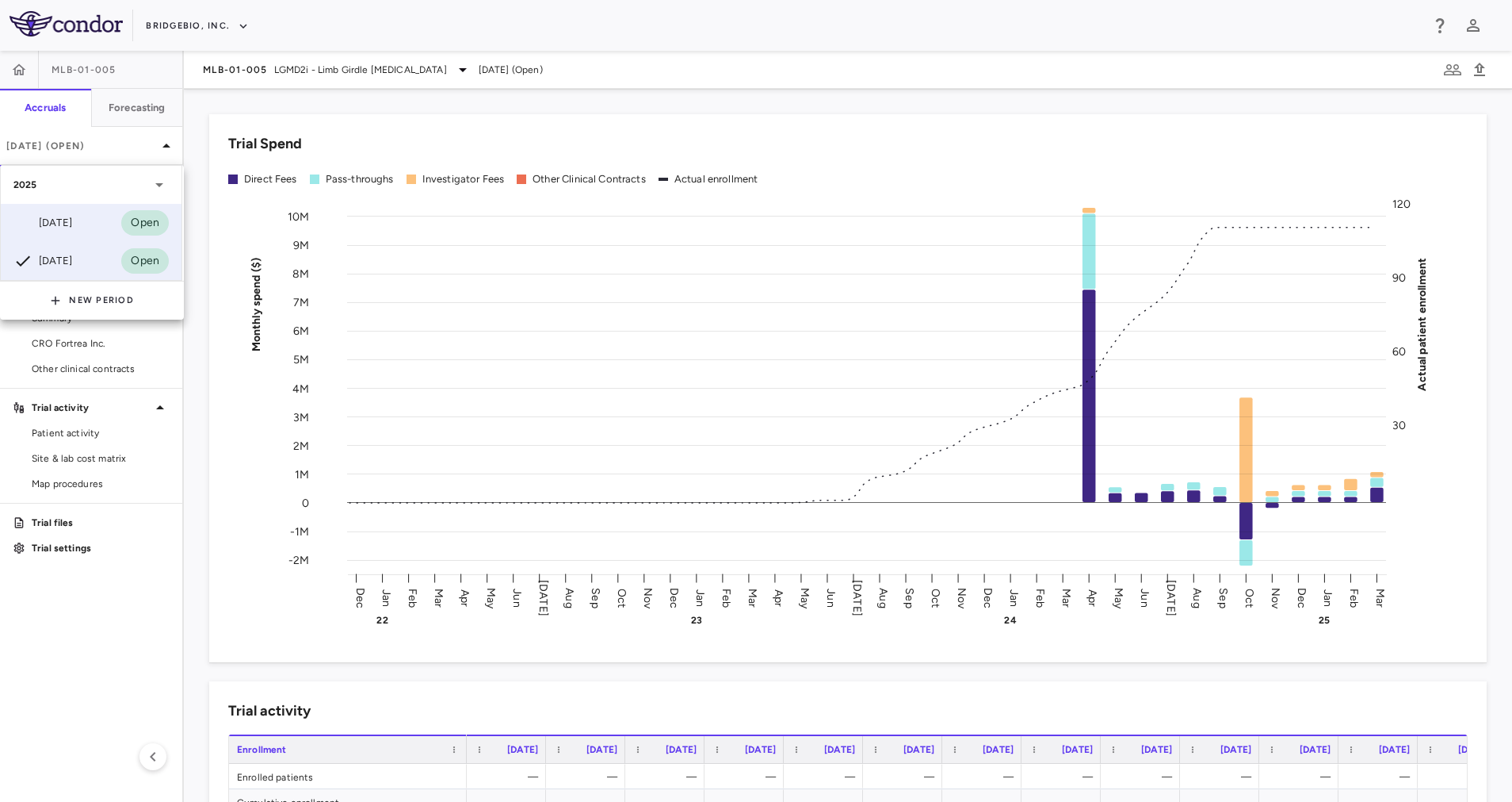
click at [90, 211] on div "[DATE] Open" at bounding box center [91, 223] width 181 height 38
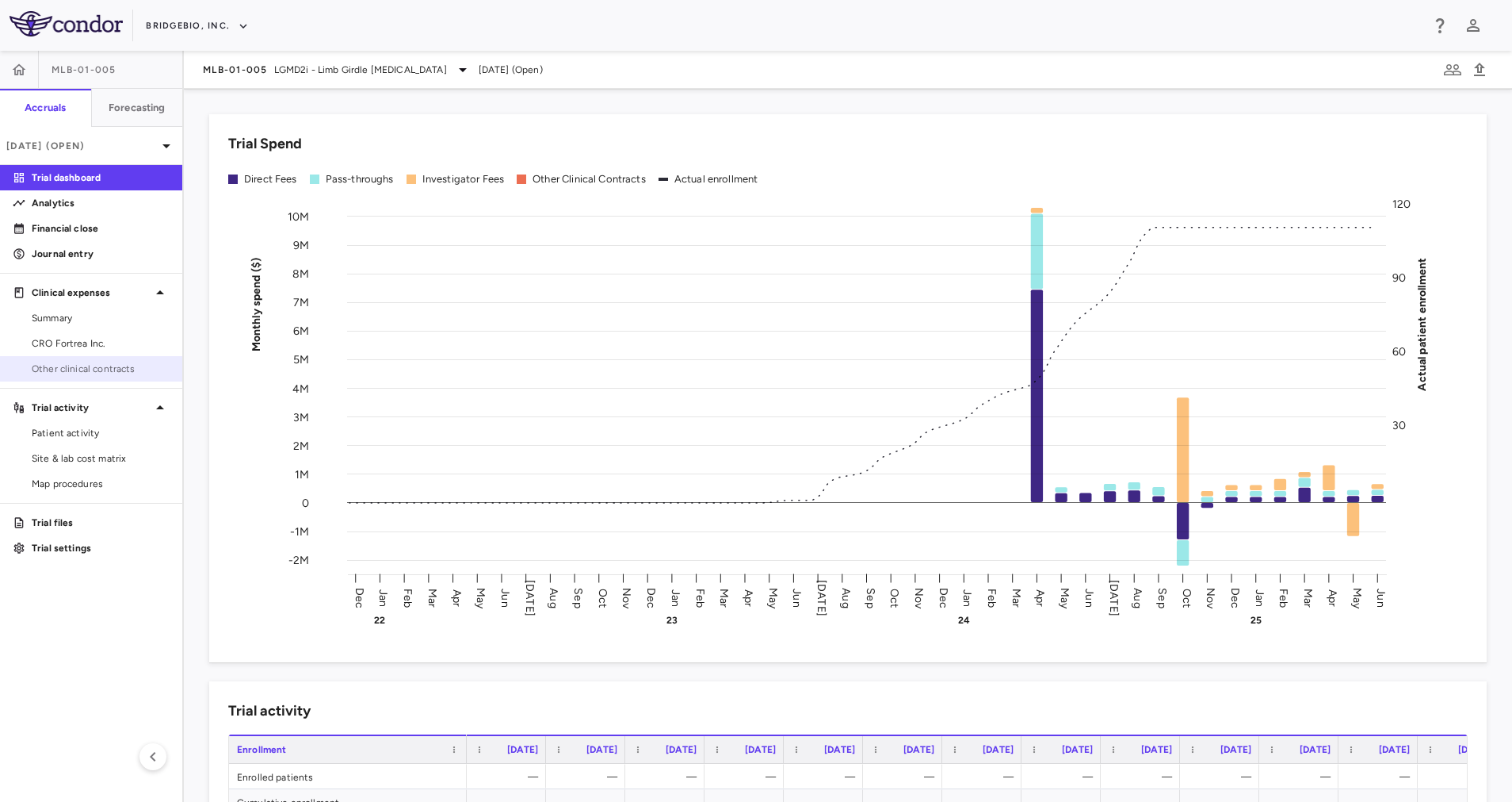
click at [52, 365] on span "Other clinical contracts" at bounding box center [100, 368] width 138 height 14
